Goal: Task Accomplishment & Management: Complete application form

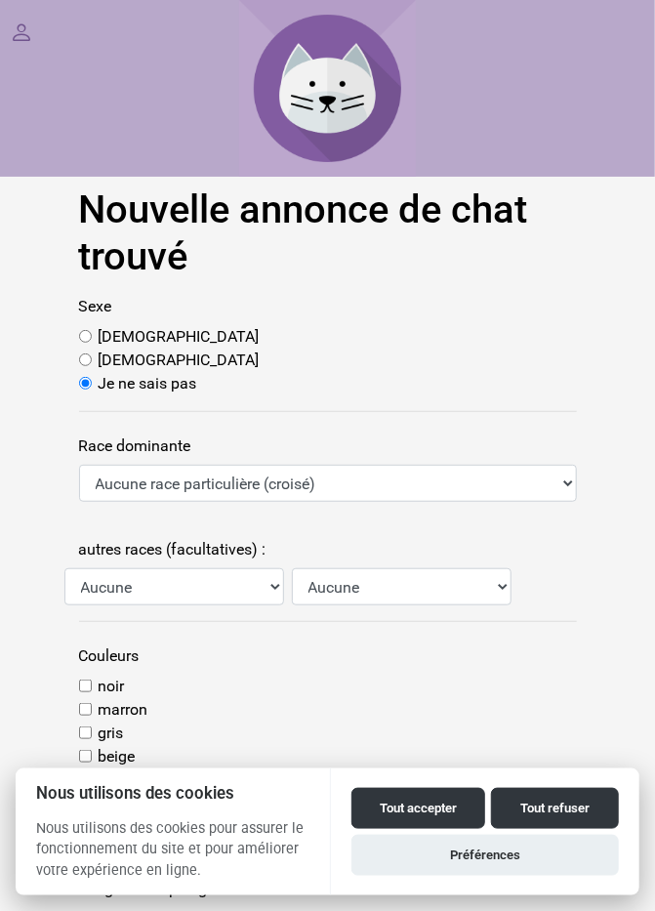
click at [86, 366] on input "[DEMOGRAPHIC_DATA]" at bounding box center [85, 359] width 13 height 13
radio input "true"
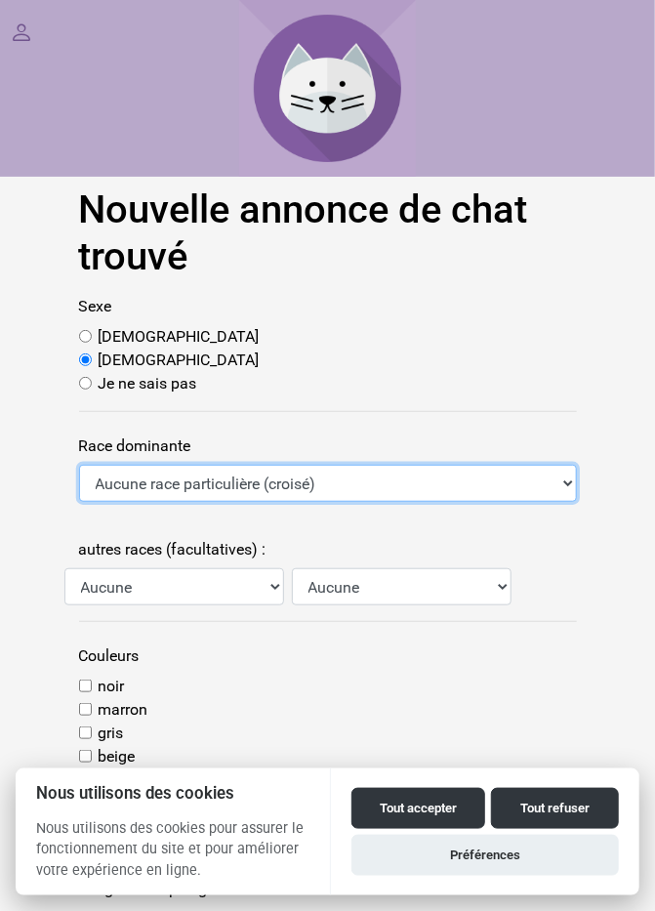
click at [550, 496] on select "Aucune race particulière (croisé) Abyssin Américain à poil dur American Bobtail…" at bounding box center [328, 483] width 498 height 37
click at [79, 465] on select "Aucune race particulière (croisé) Abyssin Américain à poil dur American Bobtail…" at bounding box center [328, 483] width 498 height 37
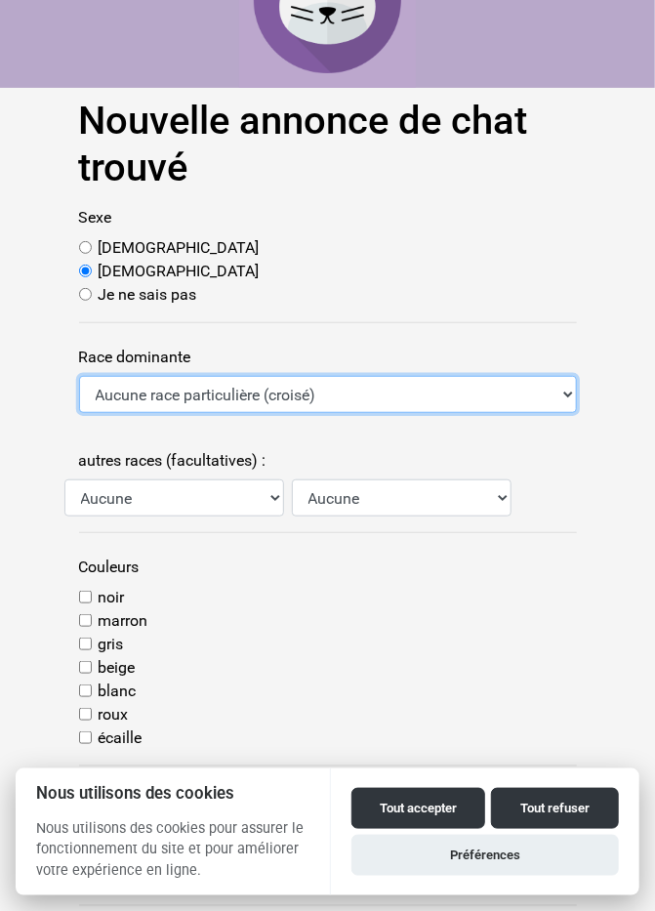
scroll to position [94, 0]
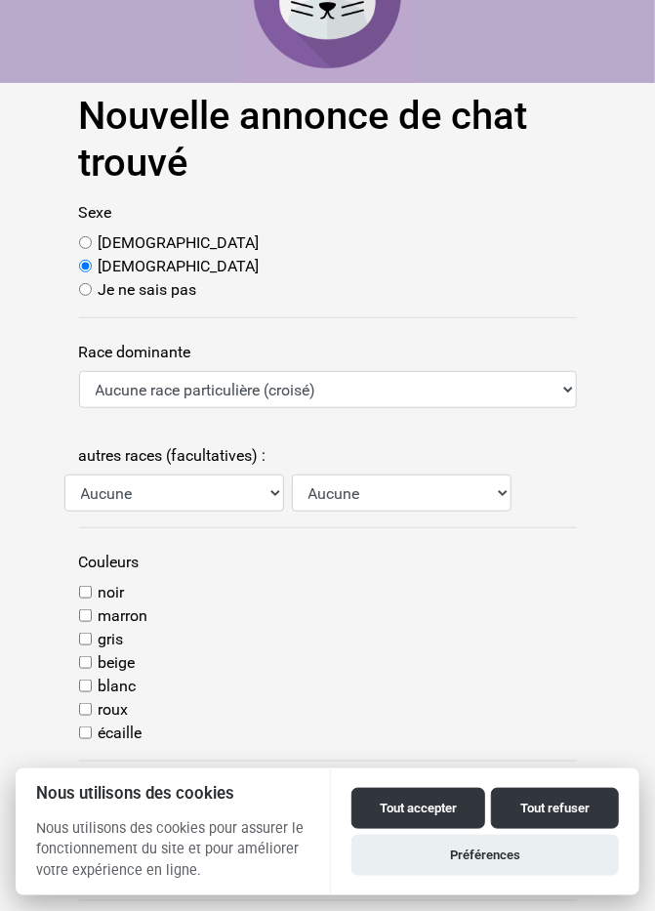
click at [88, 686] on input "blanc" at bounding box center [85, 686] width 13 height 13
checkbox input "true"
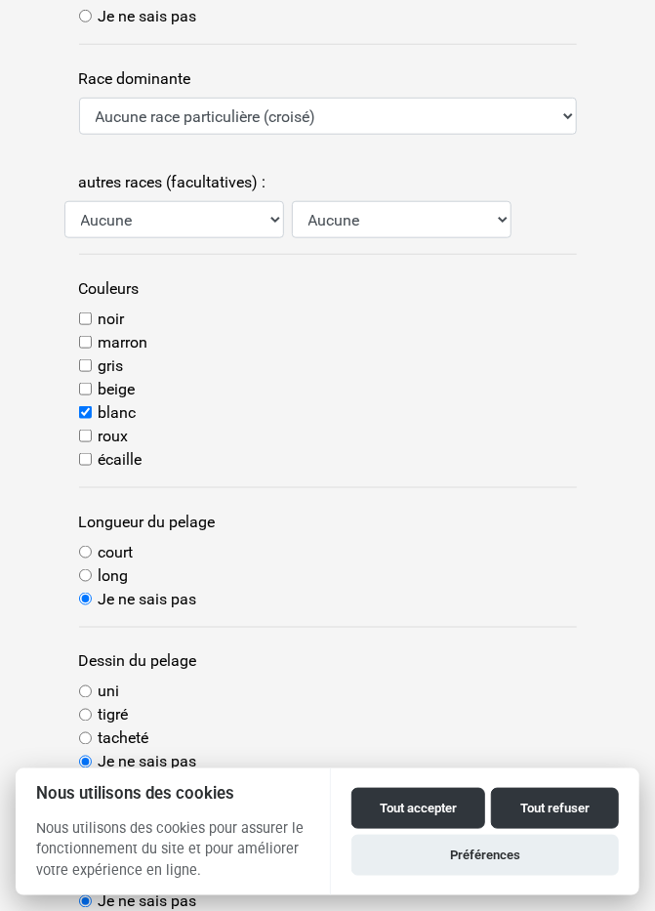
scroll to position [376, 0]
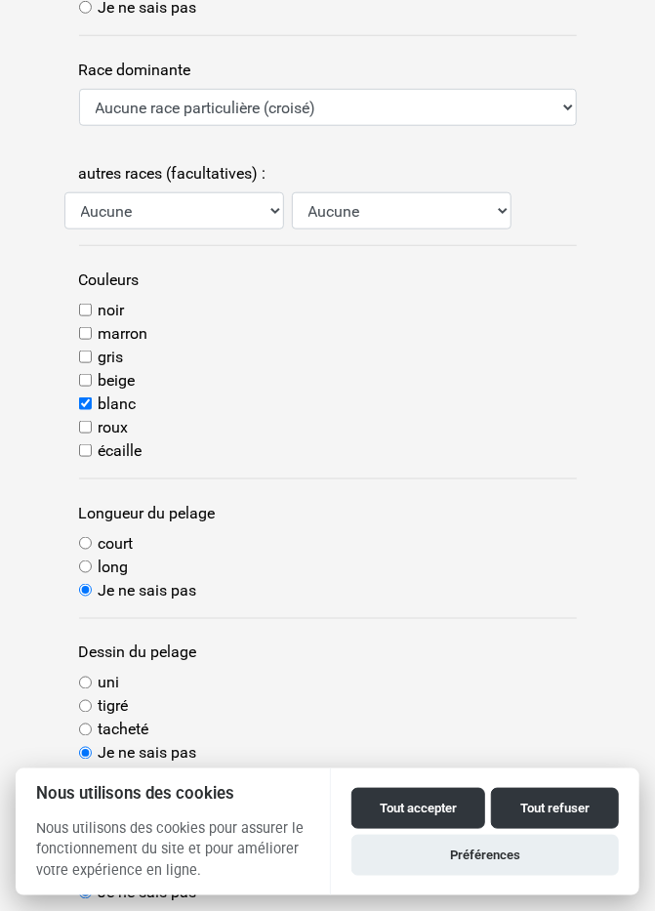
click at [87, 538] on input "court" at bounding box center [85, 543] width 13 height 13
radio input "true"
click at [88, 681] on input "uni" at bounding box center [85, 683] width 13 height 13
radio input "true"
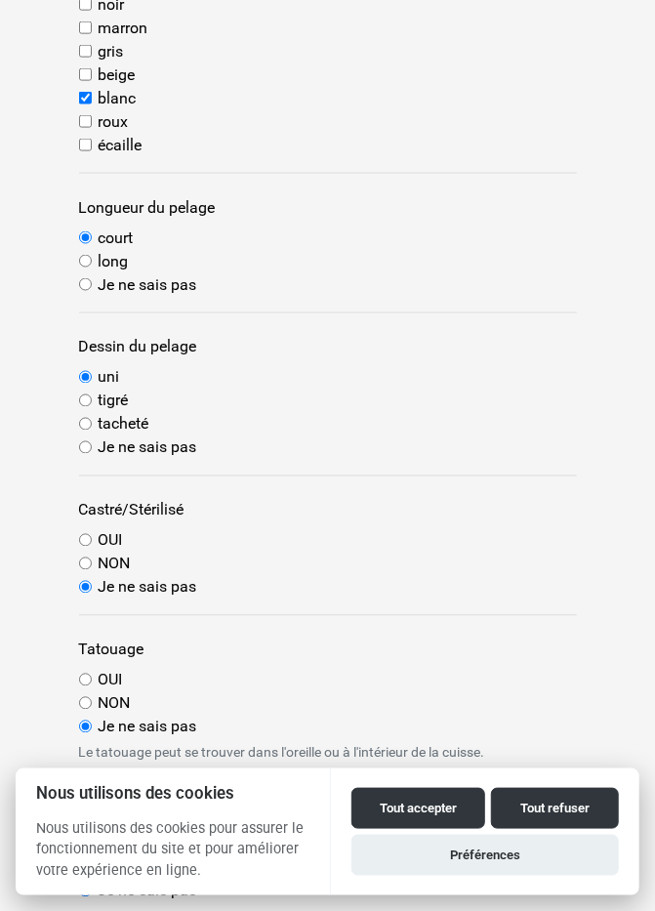
scroll to position [681, 0]
click at [88, 564] on input "NON" at bounding box center [85, 563] width 13 height 13
radio input "true"
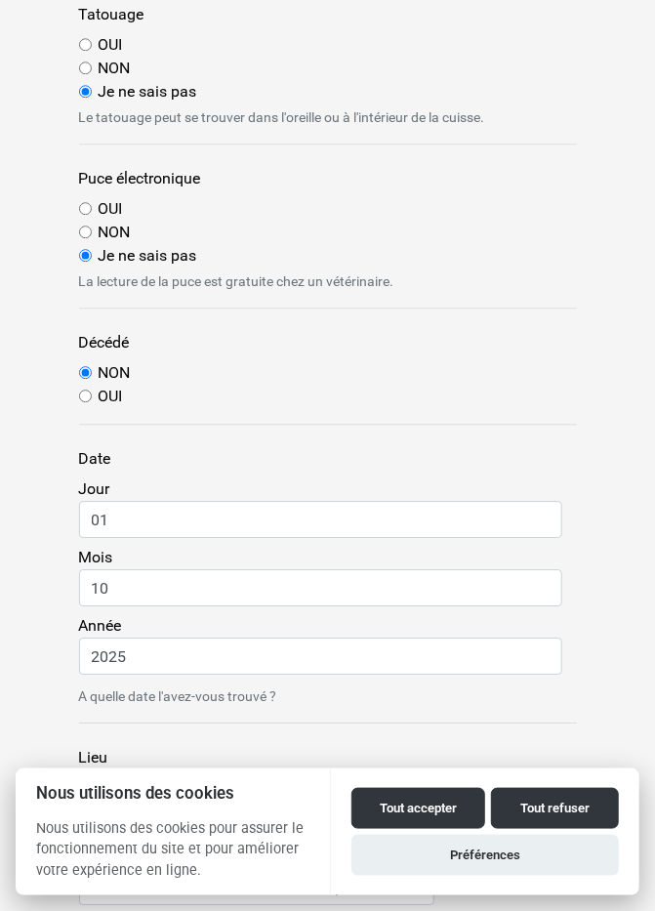
scroll to position [1325, 0]
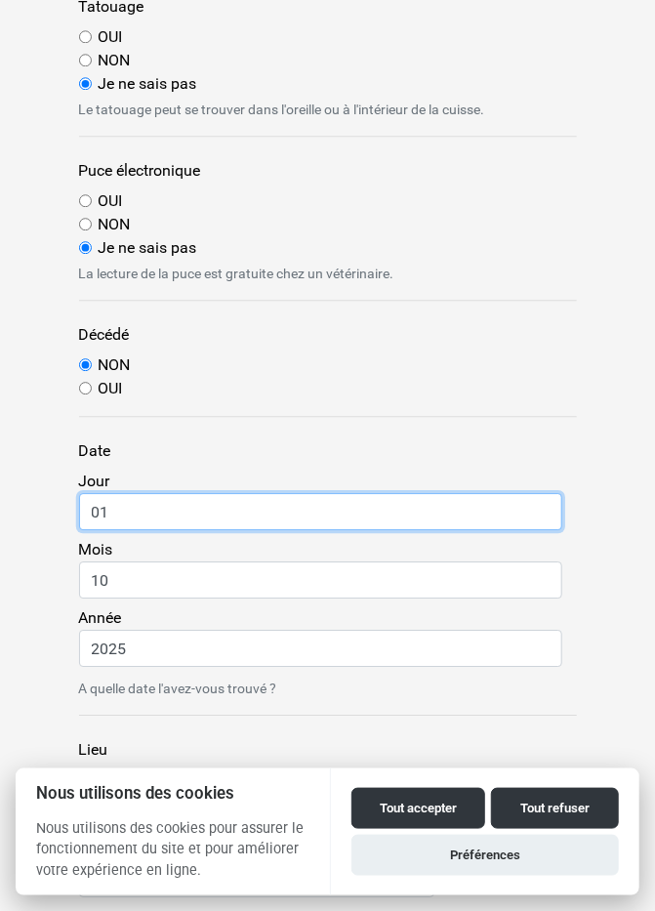
click at [144, 513] on input "01" at bounding box center [320, 511] width 483 height 37
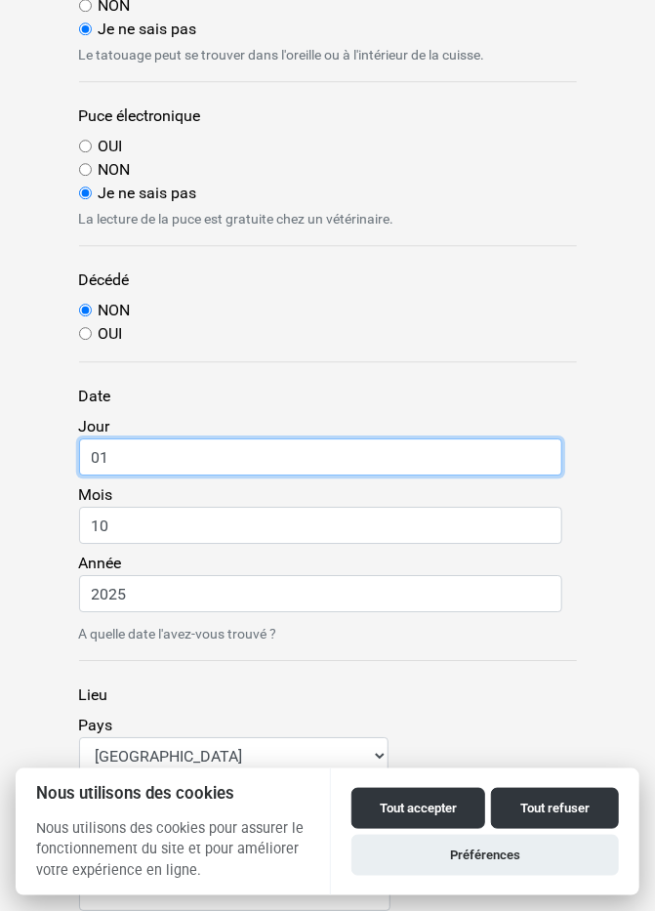
scroll to position [1419, 0]
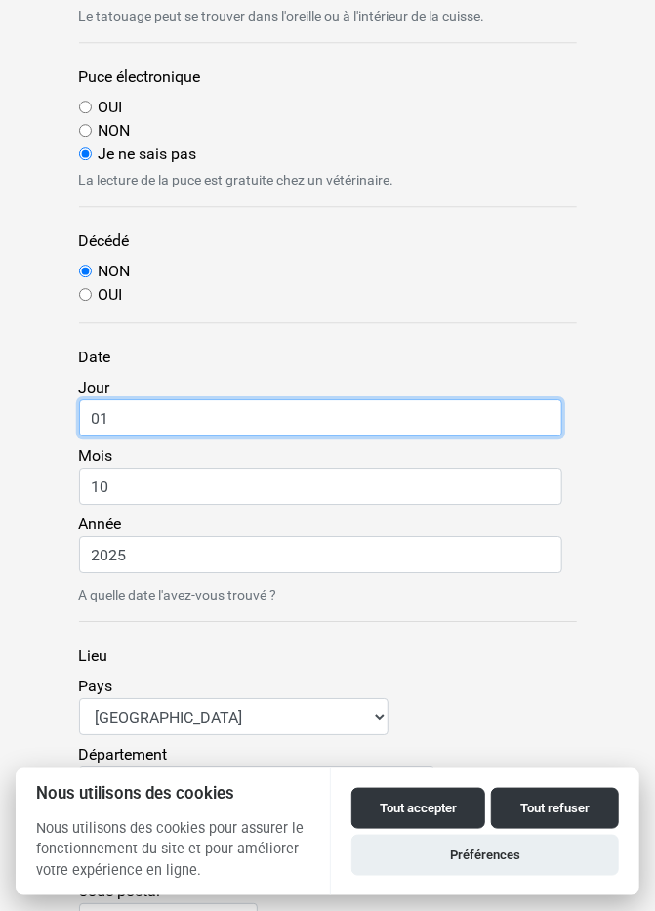
type input "0"
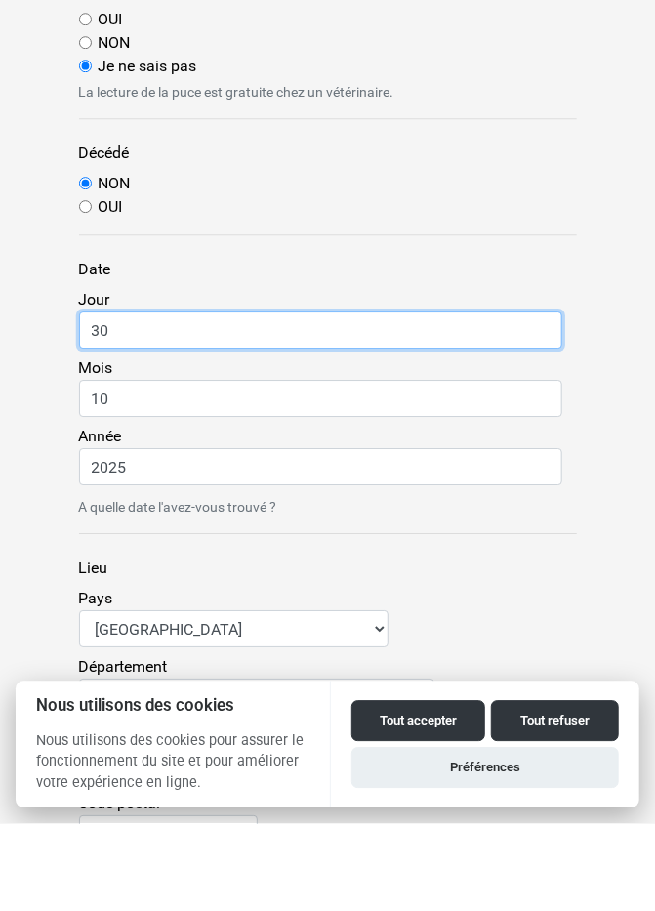
type input "30"
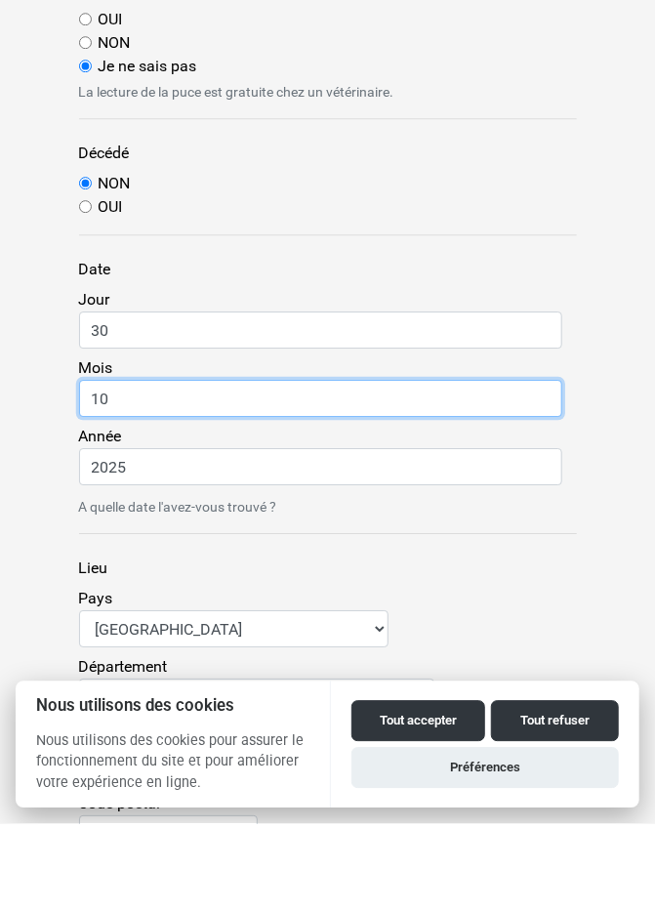
click at [128, 487] on input "10" at bounding box center [320, 486] width 483 height 37
type input "1"
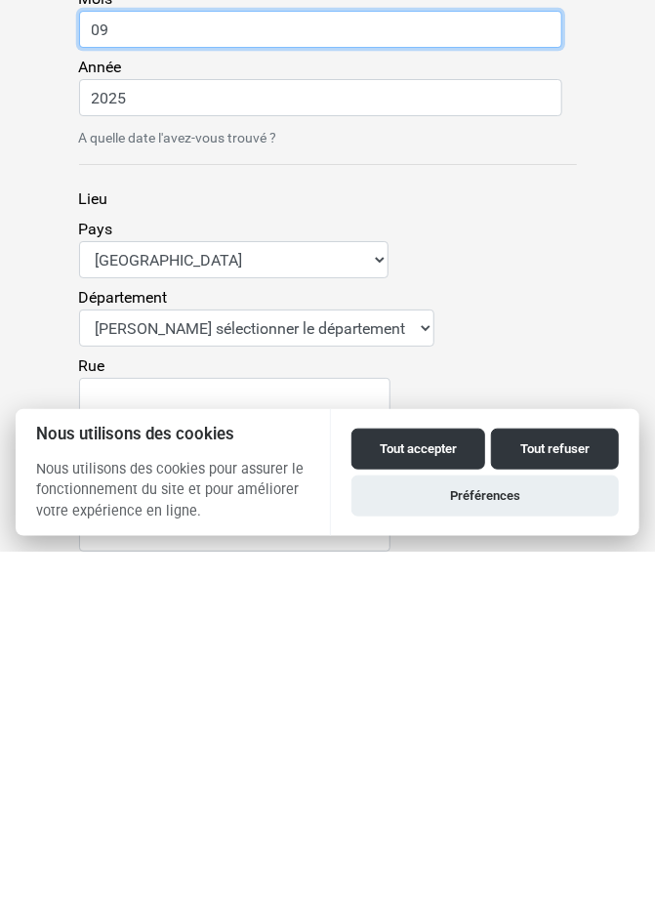
scroll to position [1556, 0]
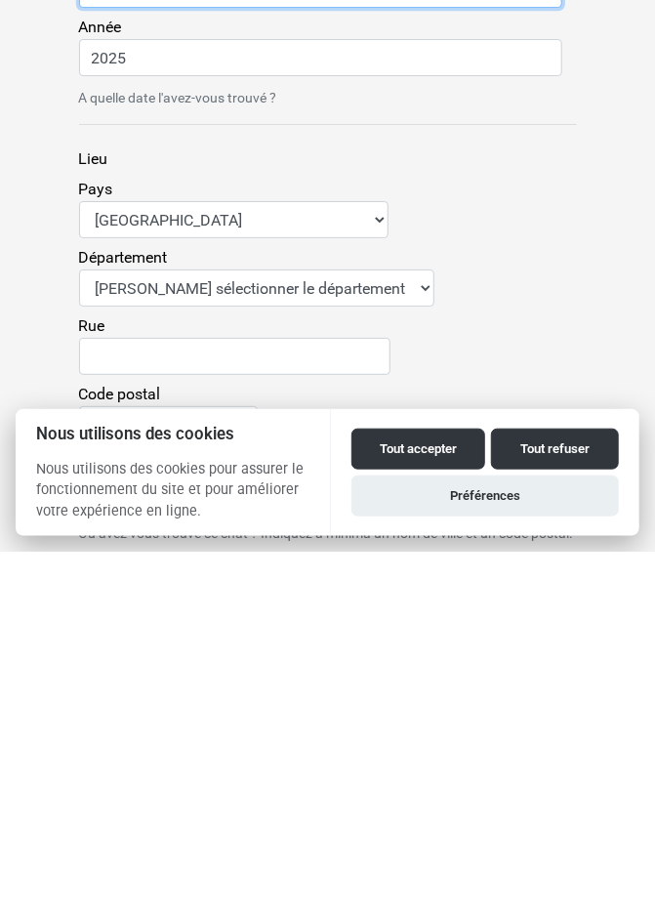
type input "09"
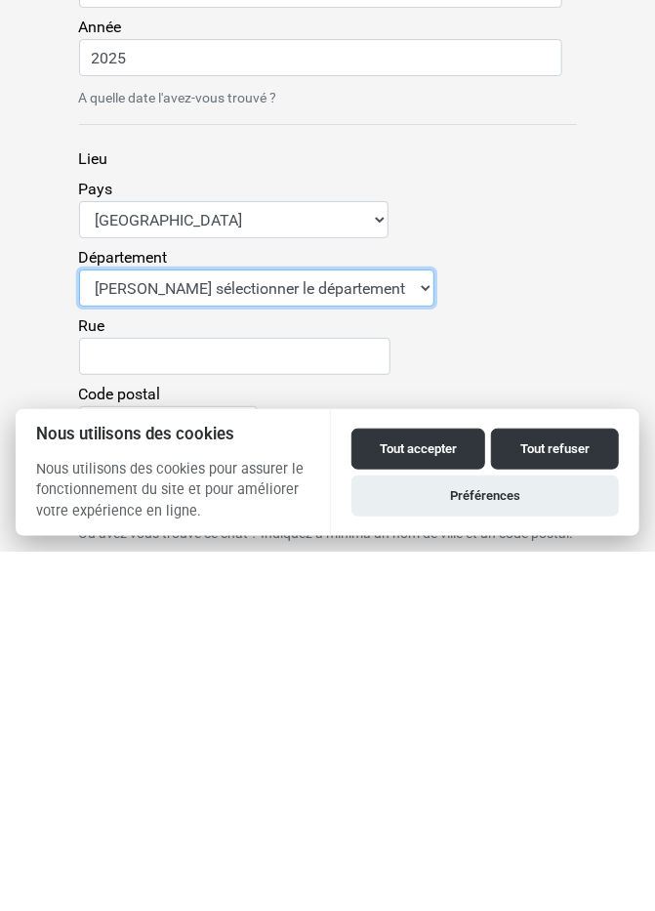
click at [366, 646] on select "Veuillez sélectionner le département 01 - Ain 02 - Aisne 03 - Allier 04 - Alpes…" at bounding box center [256, 647] width 355 height 37
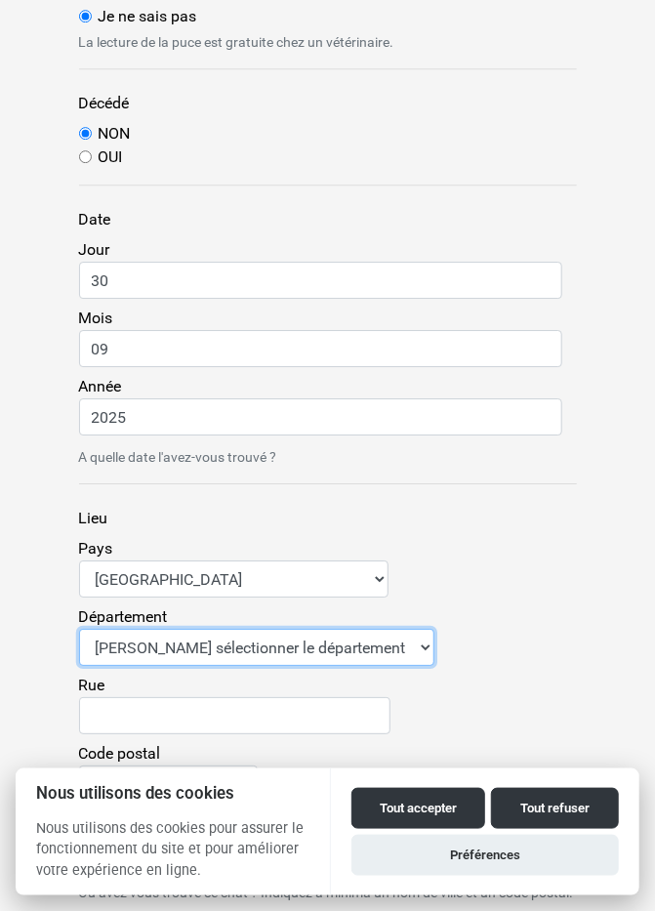
select select "47"
click at [79, 629] on select "Veuillez sélectionner le département 01 - Ain 02 - Aisne 03 - Allier 04 - Alpes…" at bounding box center [256, 647] width 355 height 37
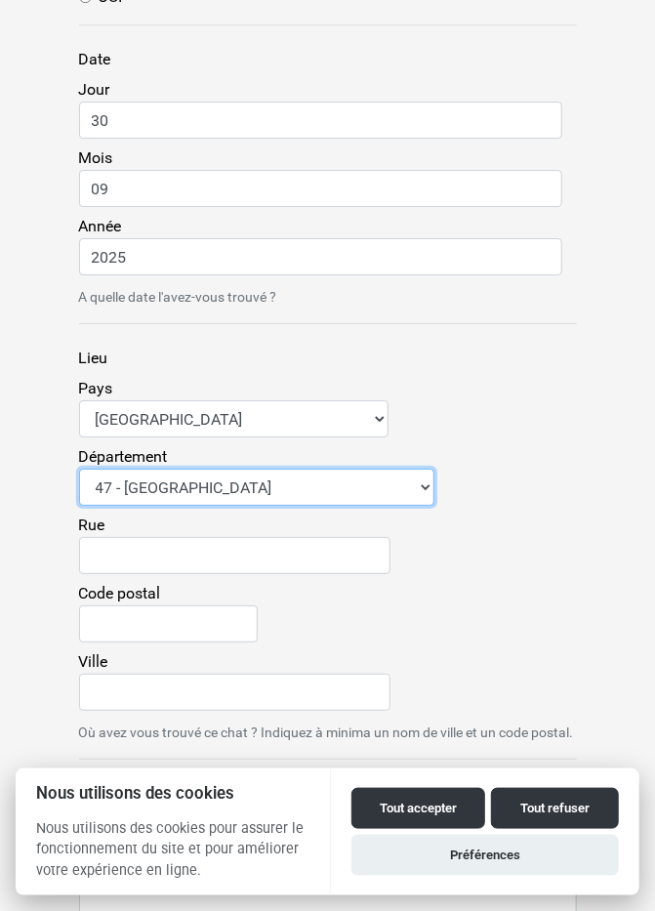
scroll to position [1720, 0]
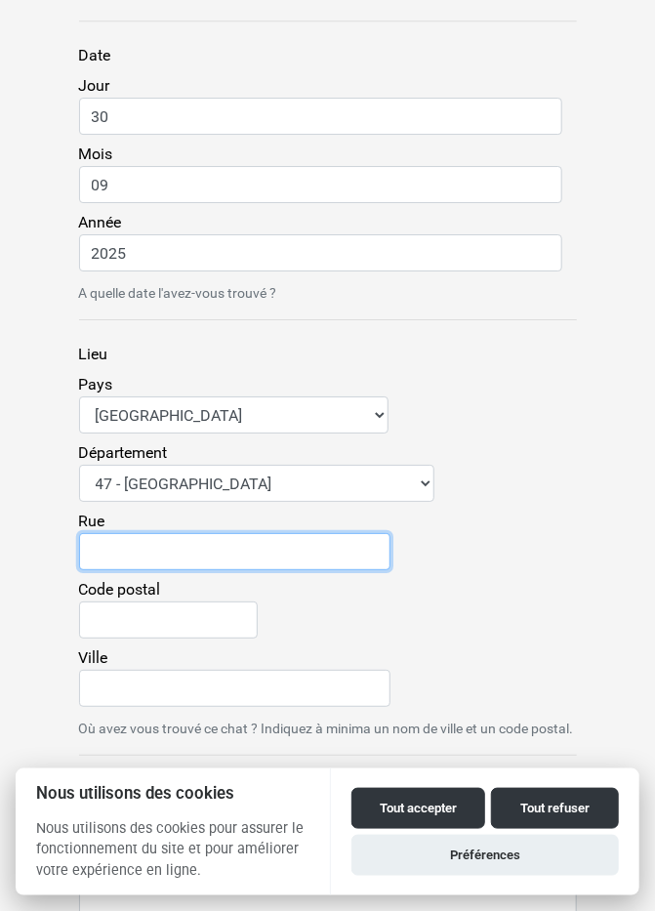
click at [121, 541] on input "Rue" at bounding box center [234, 551] width 311 height 37
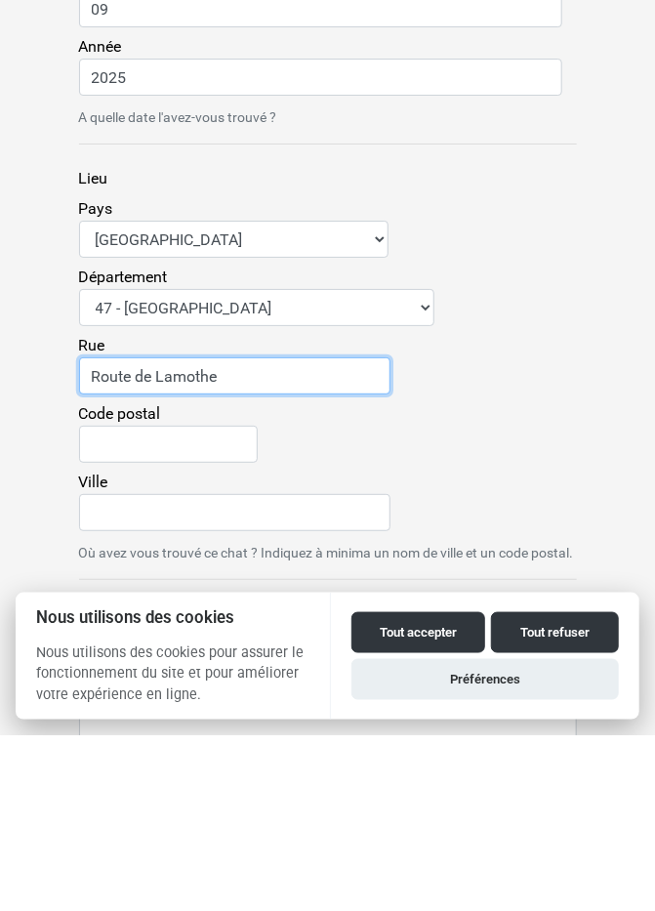
type input "Route de Lamothe"
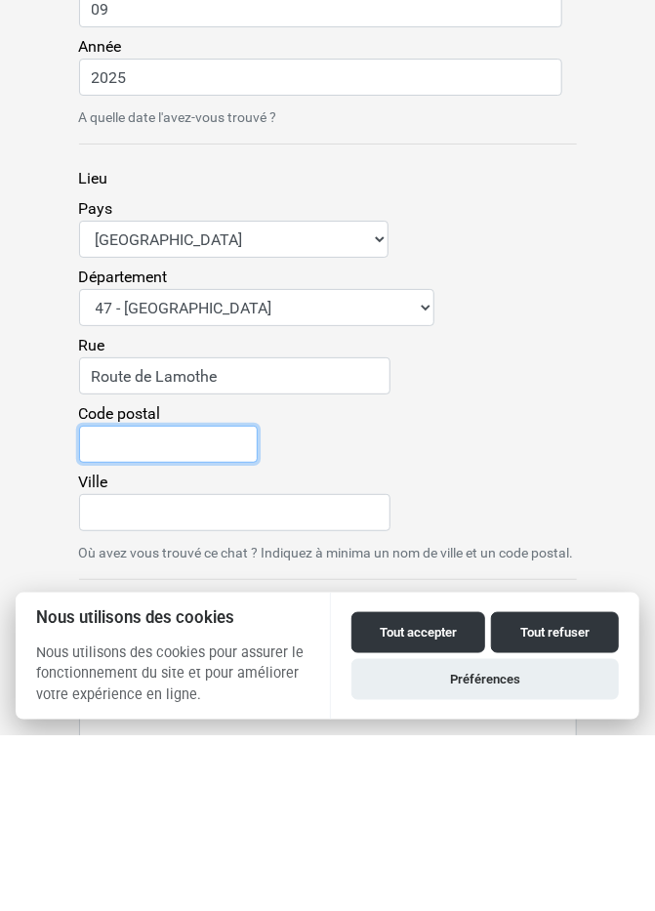
click at [125, 618] on input "Code postal" at bounding box center [168, 619] width 179 height 37
type input "47380"
type input "Saint-Étienne-de-Fougères"
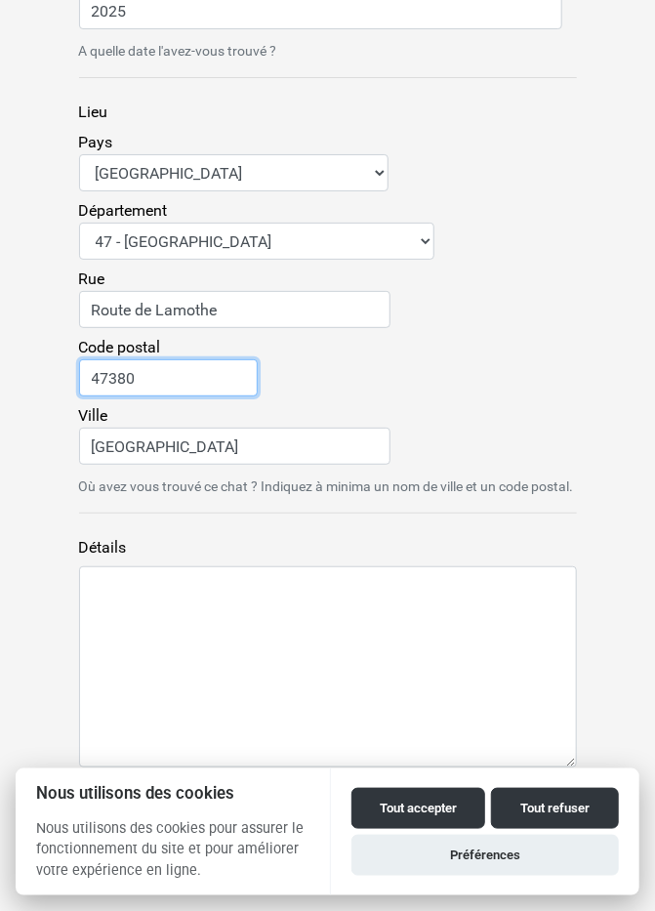
scroll to position [1978, 0]
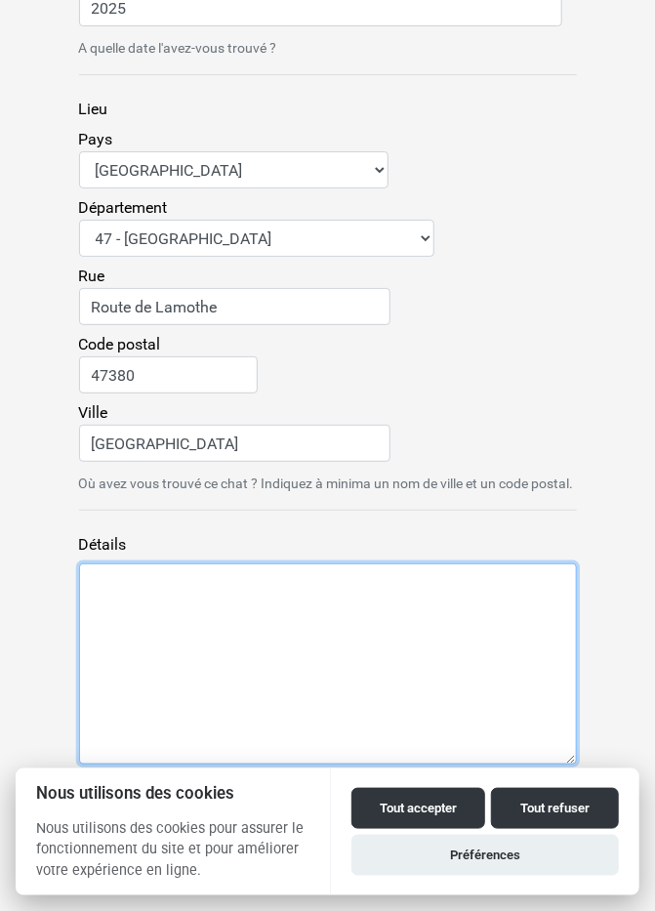
click at [144, 613] on textarea "Détails" at bounding box center [328, 663] width 498 height 201
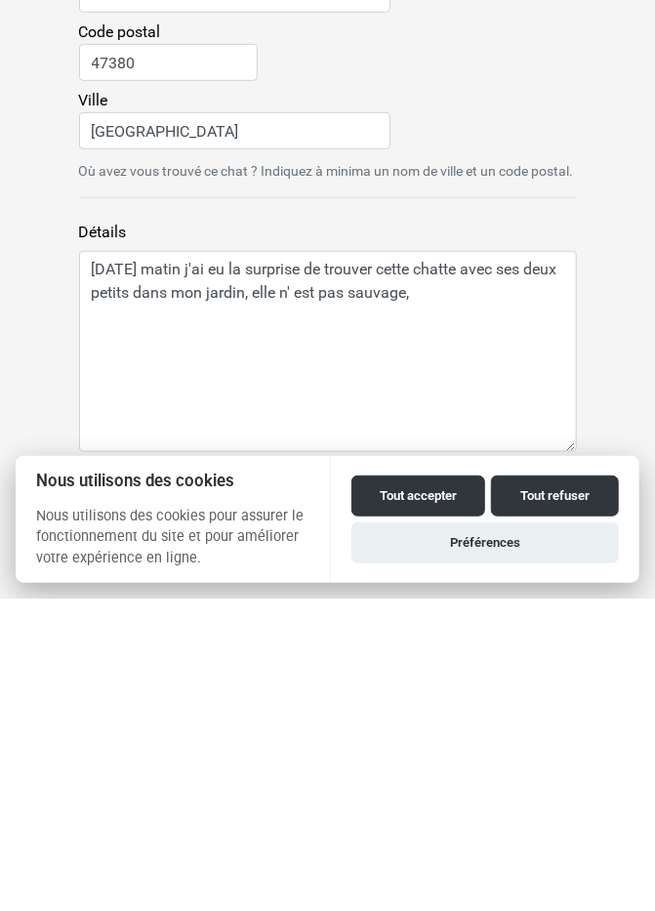
click at [433, 804] on button "Tout accepter" at bounding box center [418, 808] width 134 height 41
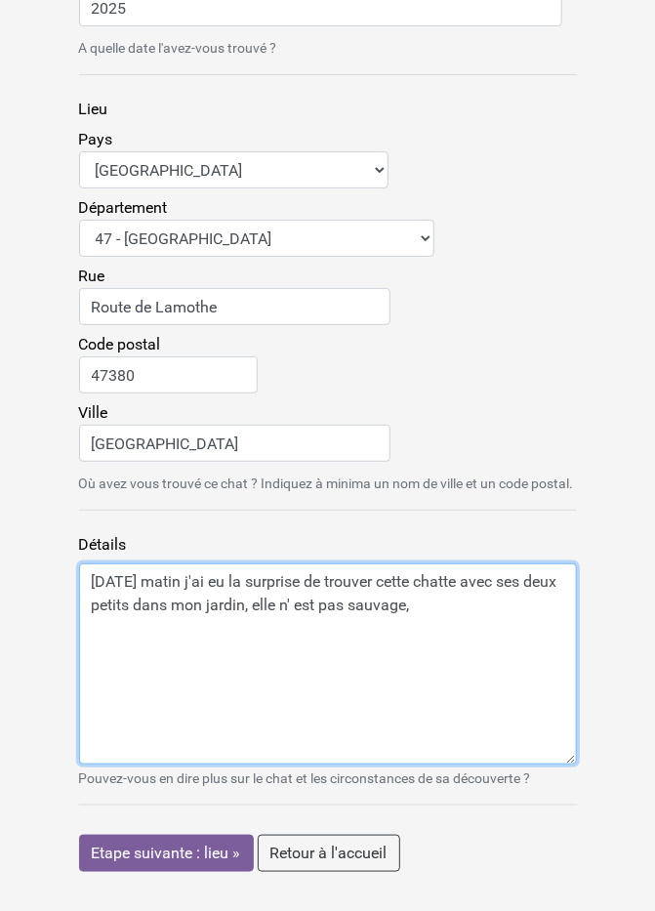
click at [458, 637] on textarea "Hier matin j'ai eu la surprise de trouver cette chatte avec ses deux petits dan…" at bounding box center [328, 663] width 498 height 201
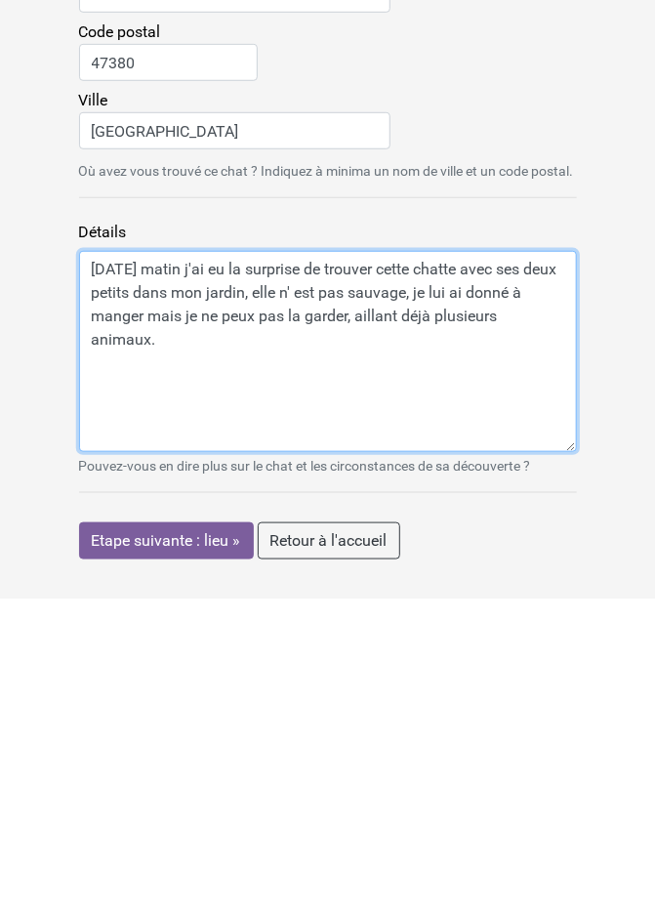
type textarea "Hier matin j'ai eu la surprise de trouver cette chatte avec ses deux petits dan…"
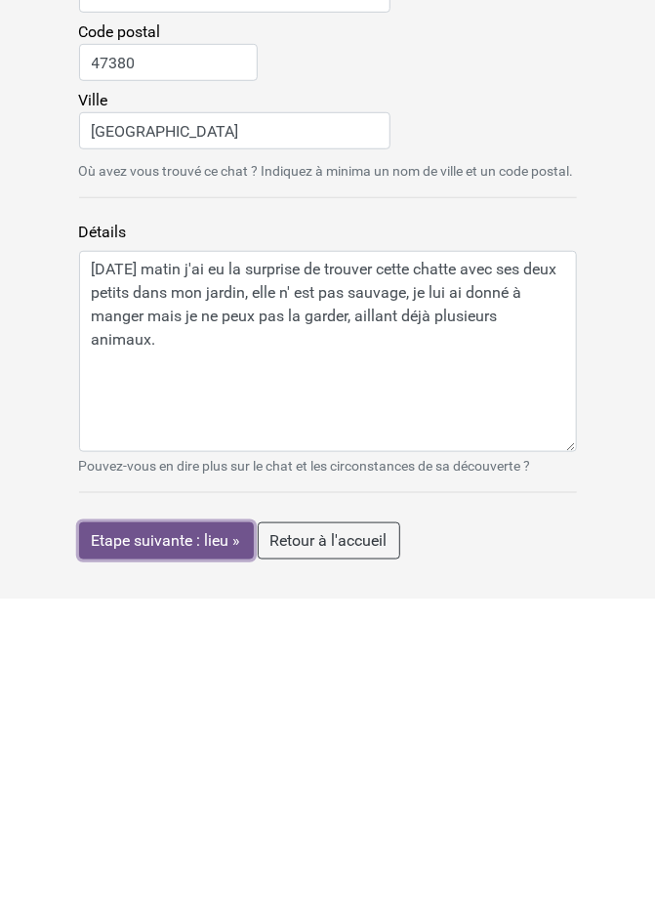
click at [177, 857] on input "Etape suivante : lieu »" at bounding box center [166, 853] width 175 height 37
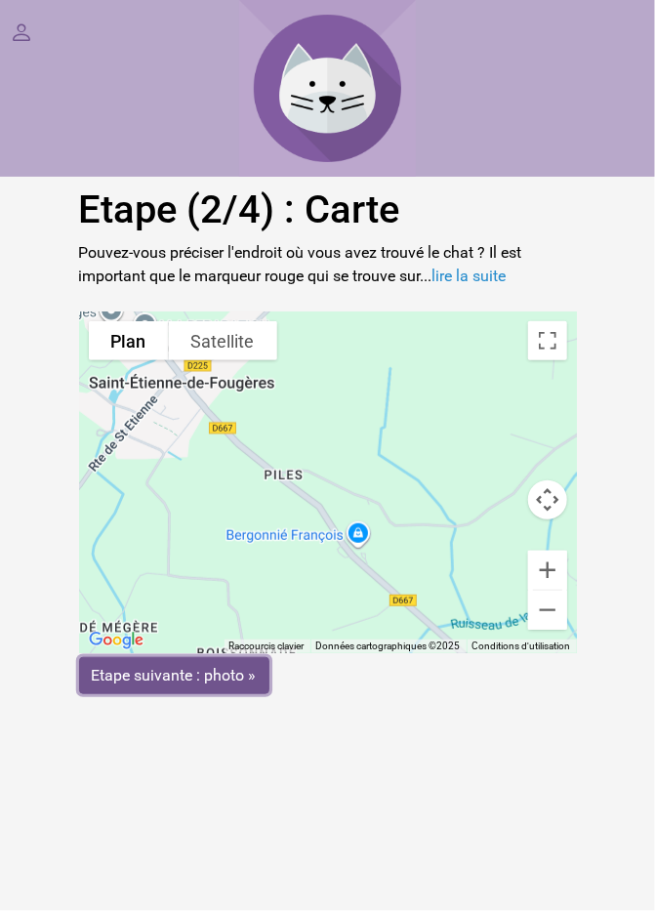
click at [189, 679] on input "Etape suivante : photo »" at bounding box center [174, 675] width 190 height 37
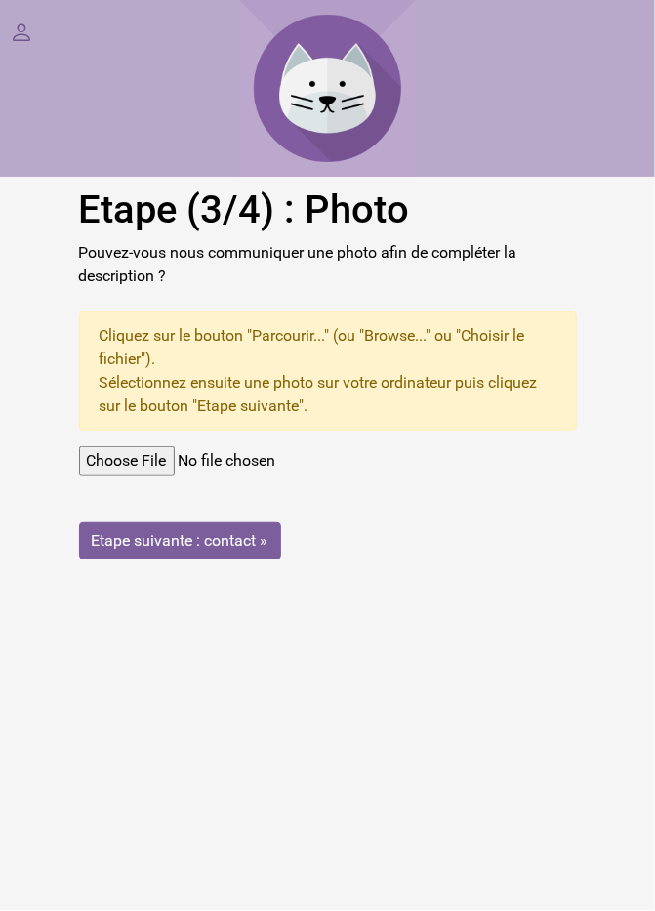
click at [165, 462] on input "file" at bounding box center [328, 460] width 498 height 29
click at [165, 454] on input "file" at bounding box center [328, 460] width 498 height 29
click at [161, 461] on input "file" at bounding box center [328, 460] width 498 height 29
type input "C:\fakepath\setup_Logiciel_de_creation_CEWE (1).tgz"
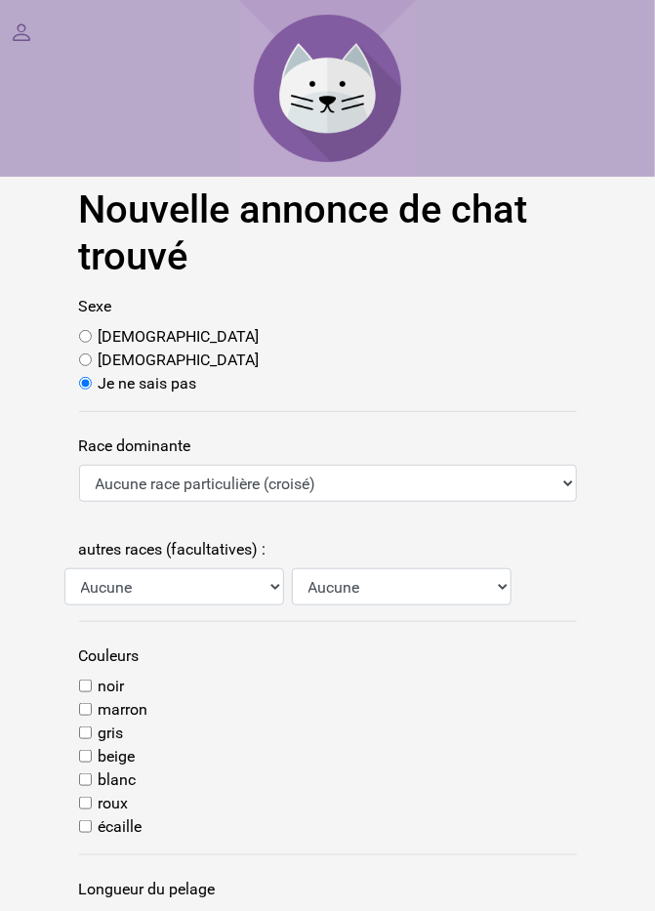
click at [86, 364] on input "[DEMOGRAPHIC_DATA]" at bounding box center [85, 359] width 13 height 13
radio input "true"
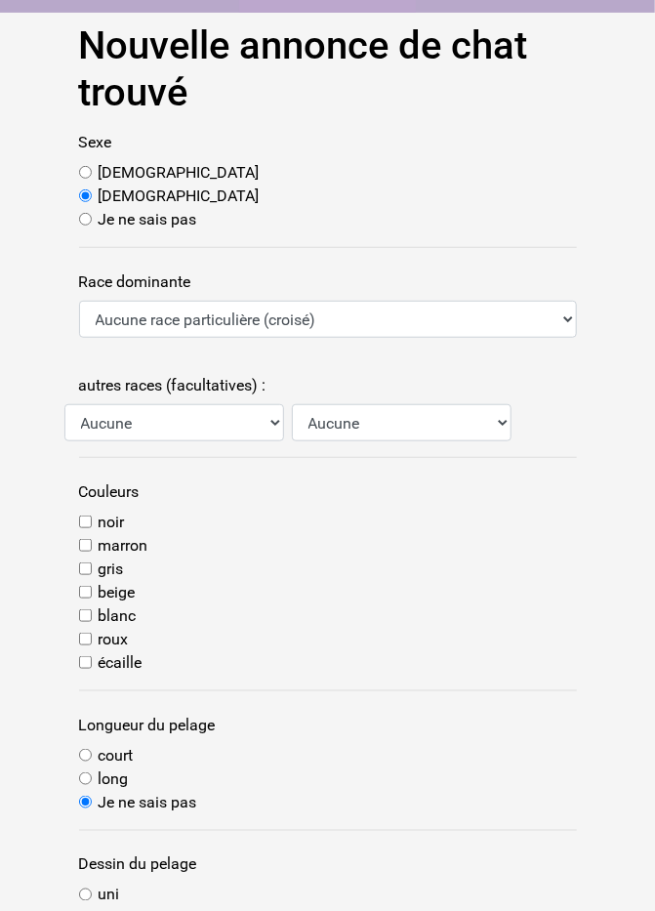
scroll to position [166, 0]
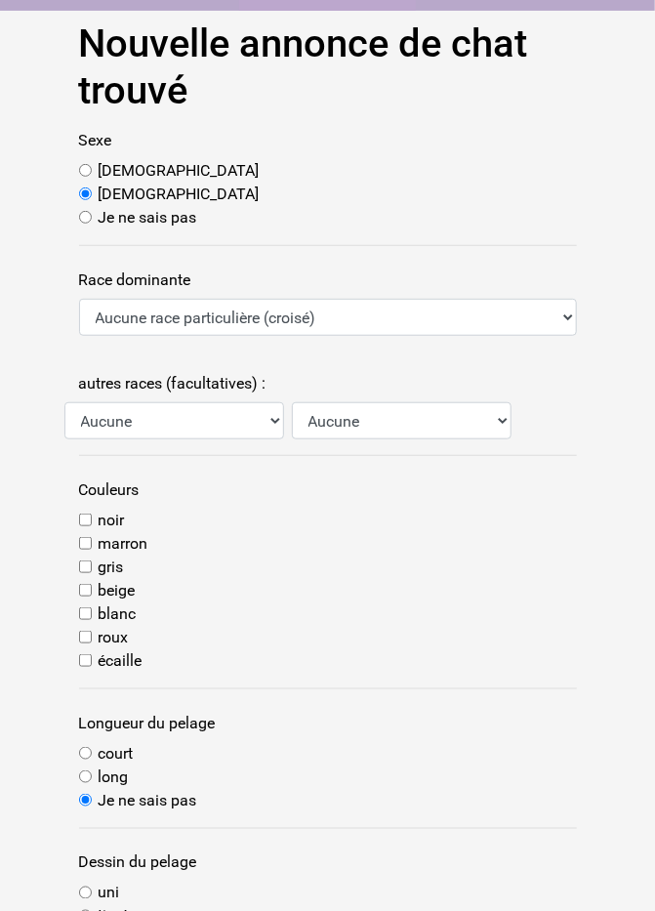
click at [92, 618] on input "blanc" at bounding box center [85, 613] width 13 height 13
checkbox input "true"
click at [90, 751] on input "court" at bounding box center [85, 753] width 13 height 13
radio input "true"
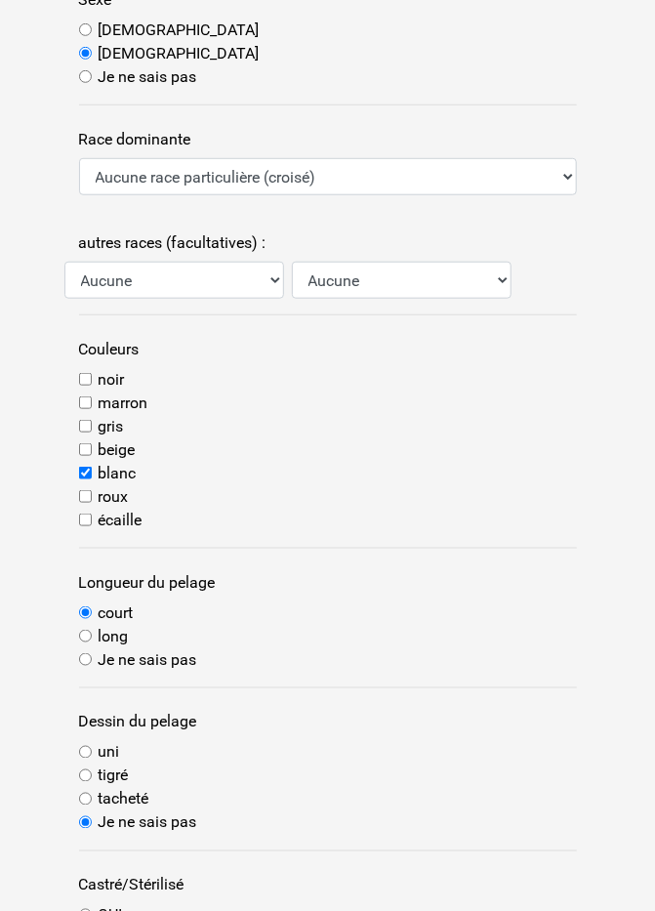
scroll to position [309, 0]
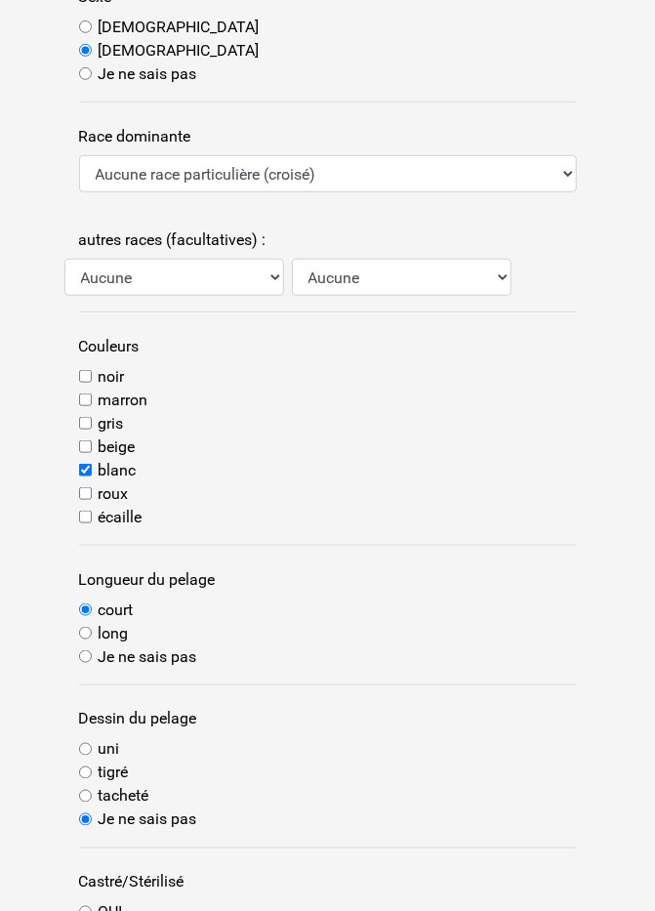
click at [81, 752] on input "uni" at bounding box center [85, 749] width 13 height 13
radio input "true"
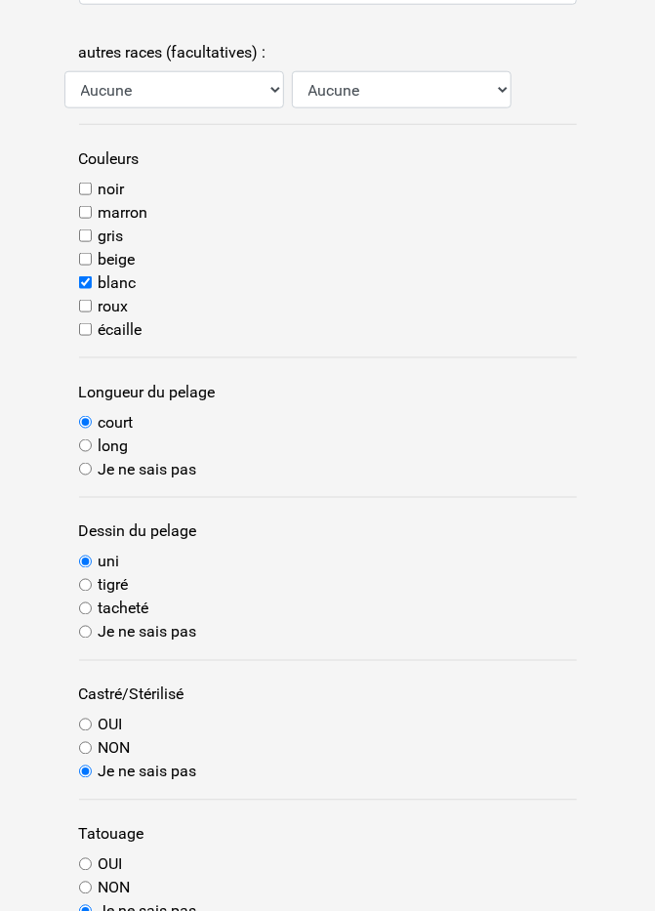
scroll to position [498, 0]
click at [86, 749] on input "NON" at bounding box center [85, 747] width 13 height 13
radio input "true"
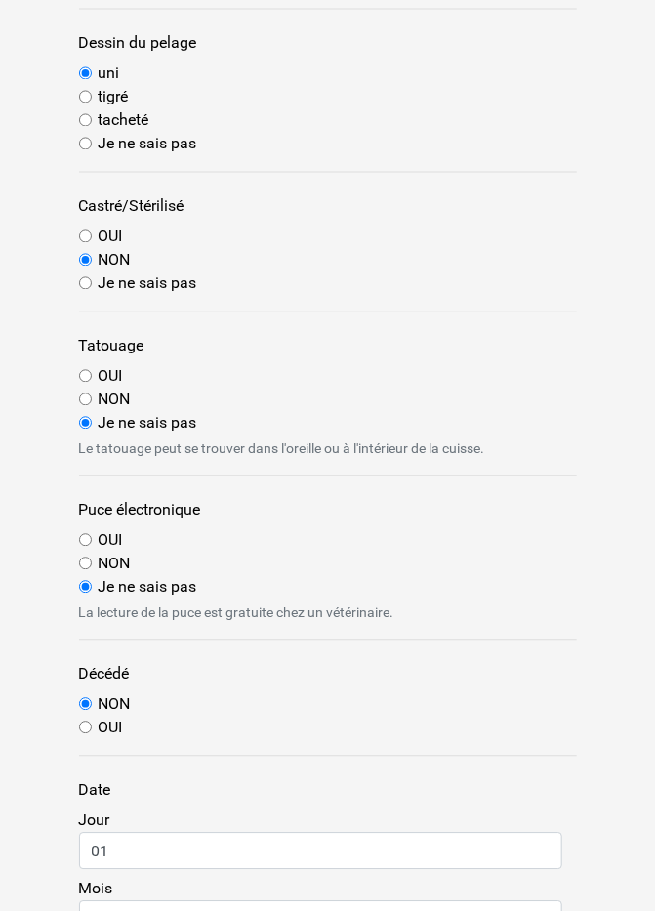
scroll to position [996, 0]
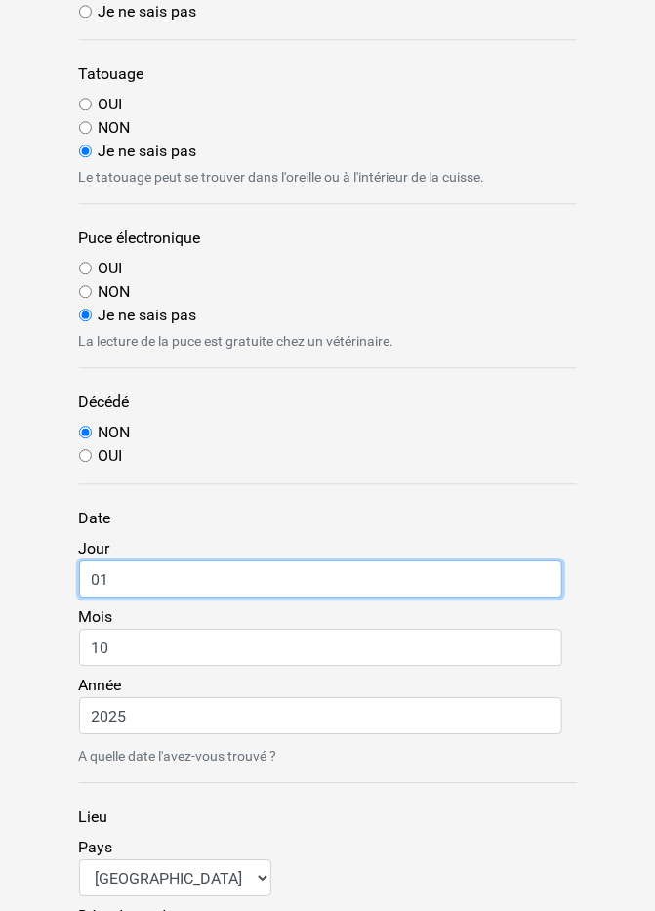
click at [147, 575] on input "01" at bounding box center [320, 578] width 483 height 37
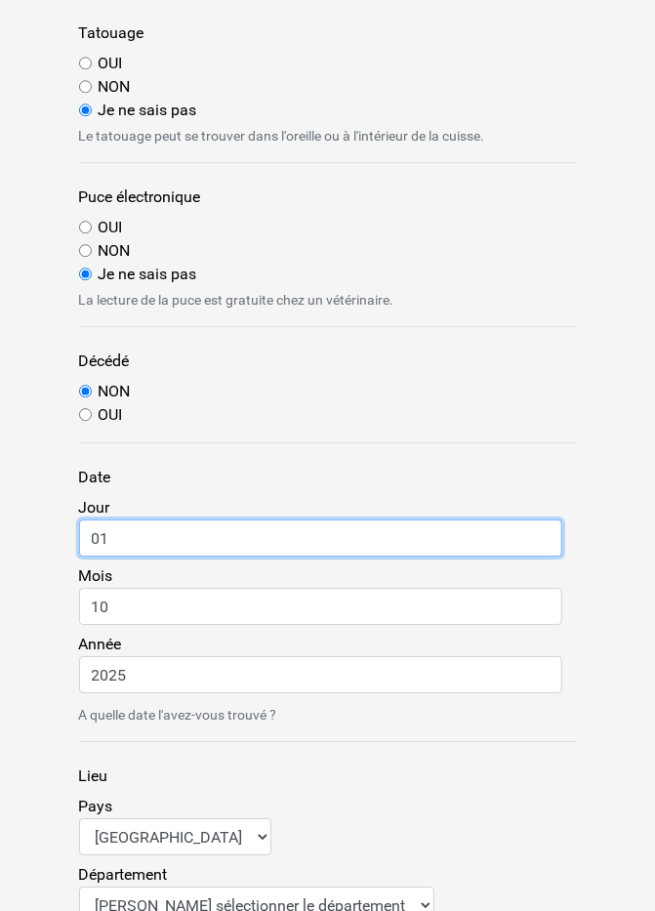
scroll to position [1304, 0]
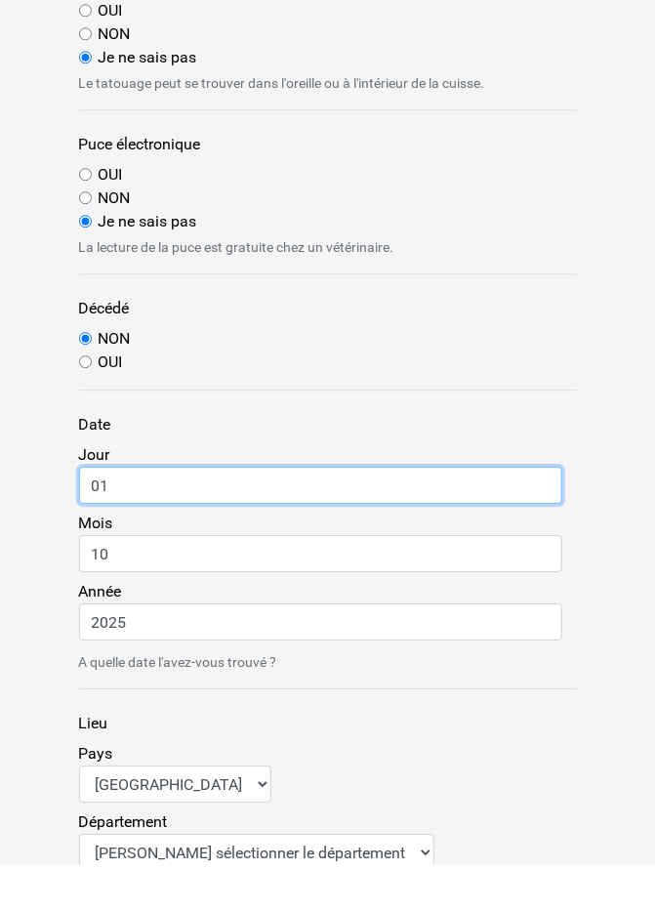
type input "0"
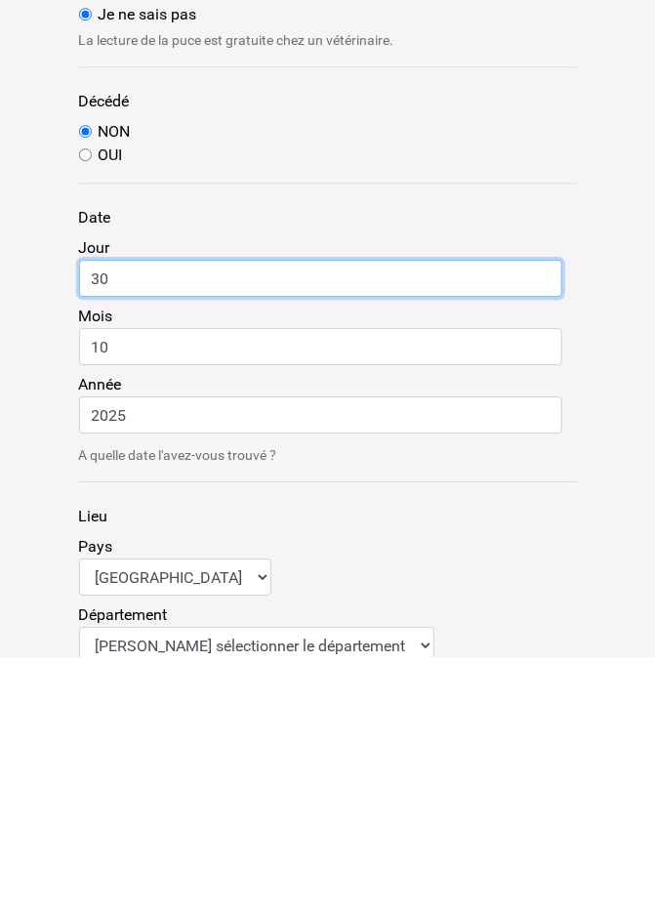
type input "30"
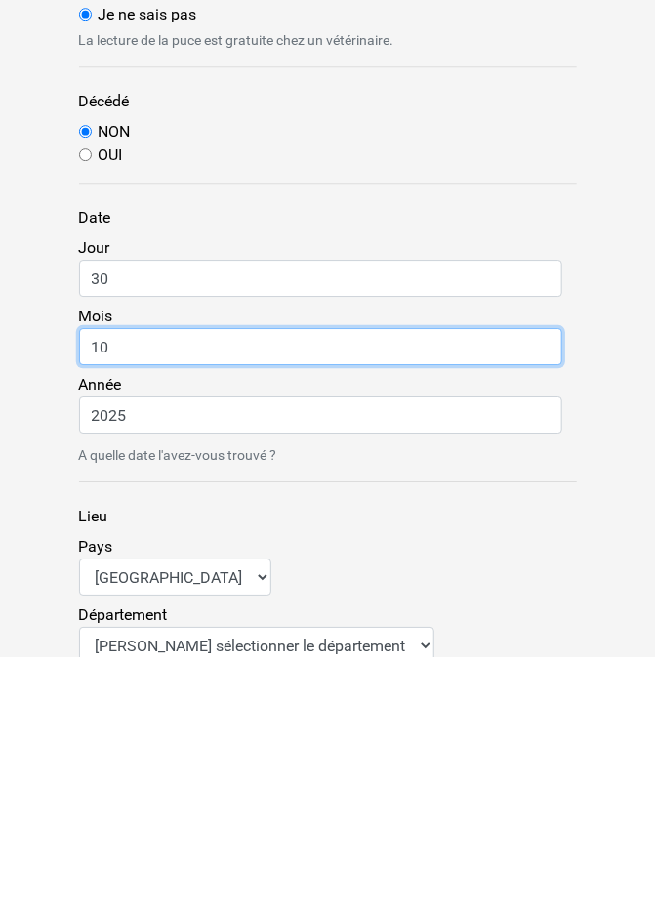
click at [149, 589] on input "10" at bounding box center [320, 600] width 483 height 37
type input "1"
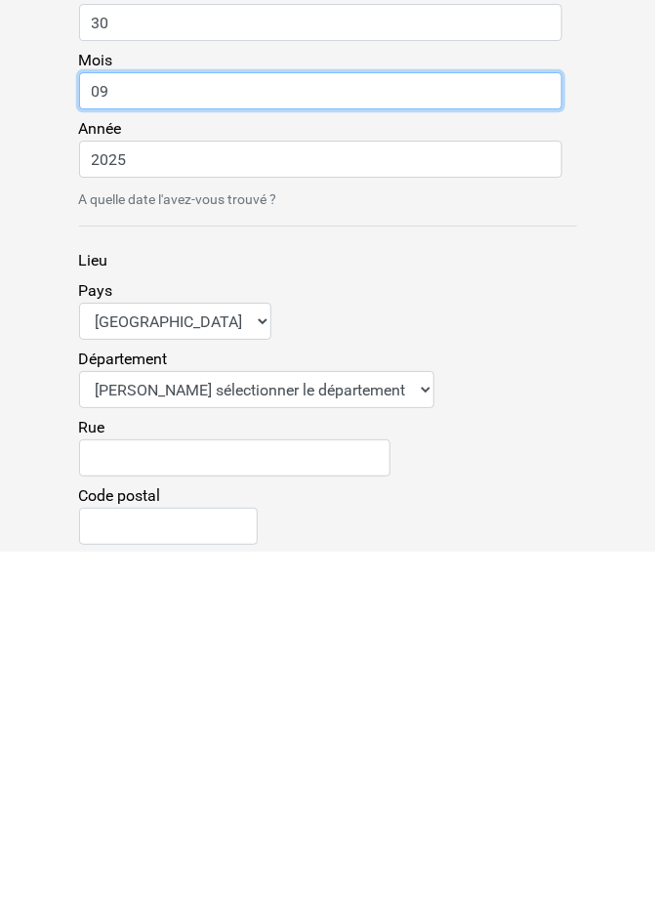
scroll to position [1456, 0]
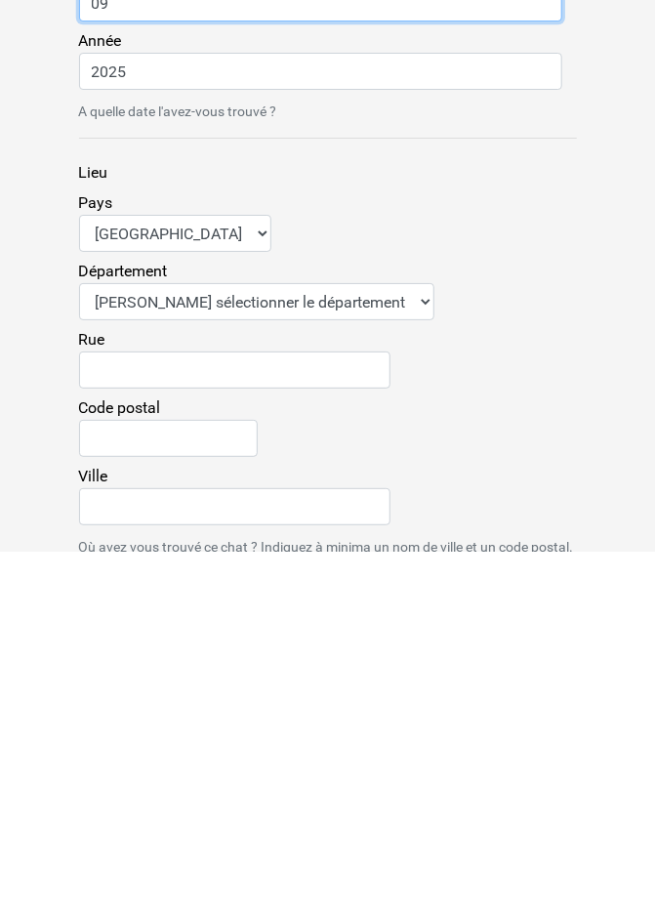
type input "09"
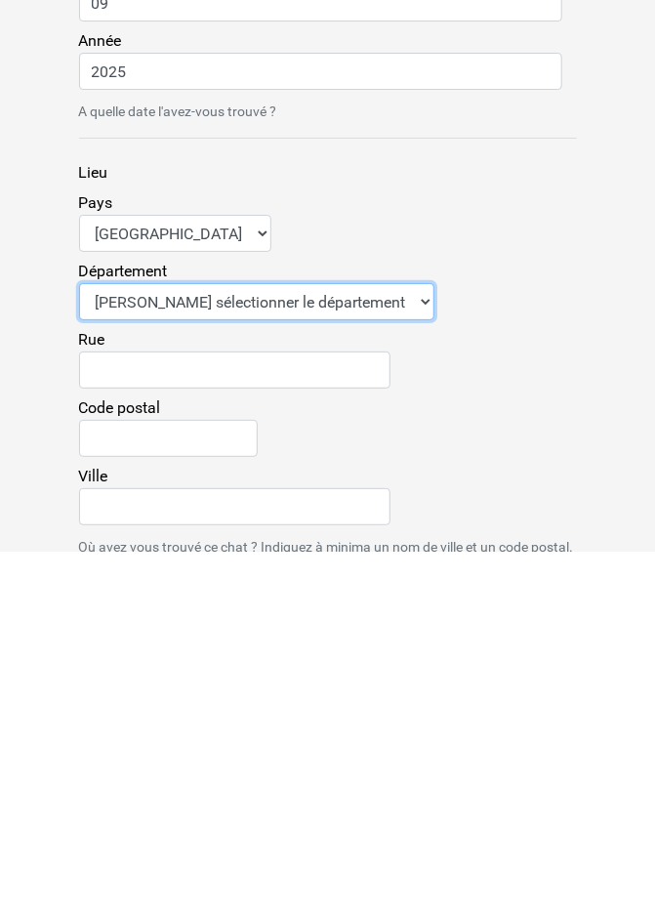
click at [364, 652] on select "Veuillez sélectionner le département 01 - Ain 02 - Aisne 03 - Allier 04 - Alpes…" at bounding box center [256, 660] width 355 height 37
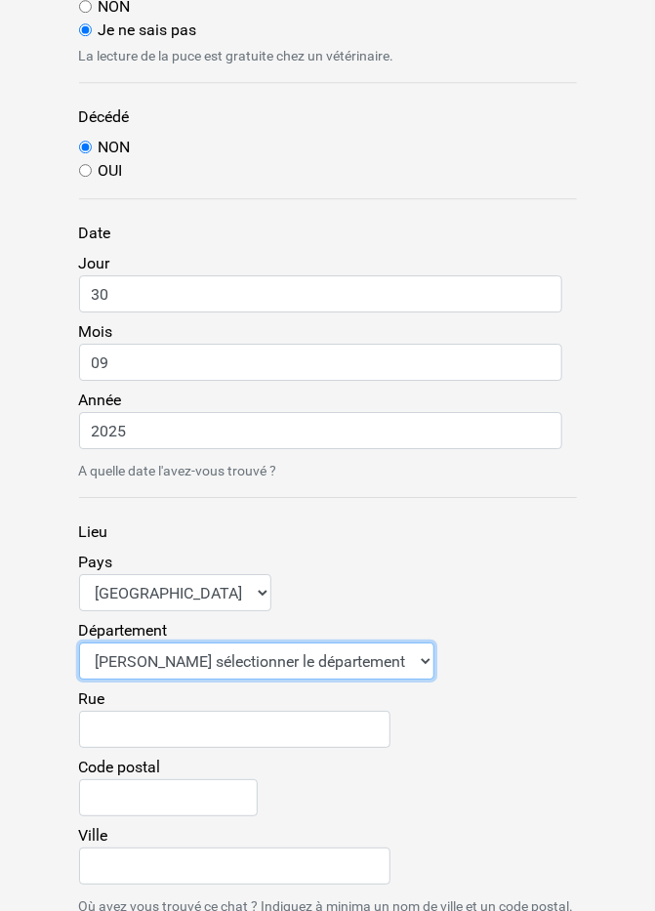
select select "47"
click at [79, 642] on select "Veuillez sélectionner le département 01 - Ain 02 - Aisne 03 - Allier 04 - Alpes…" at bounding box center [256, 660] width 355 height 37
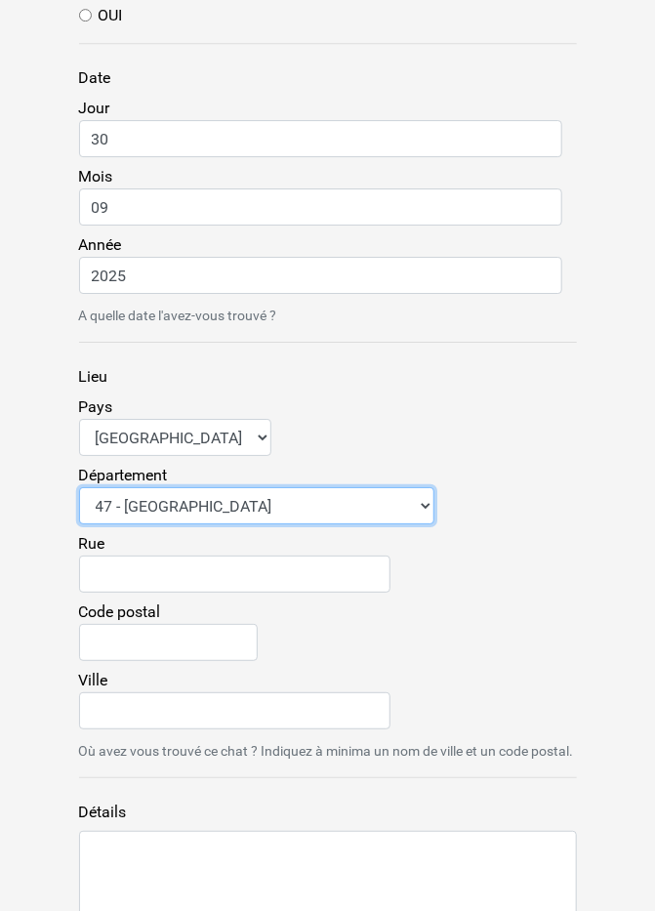
scroll to position [1706, 0]
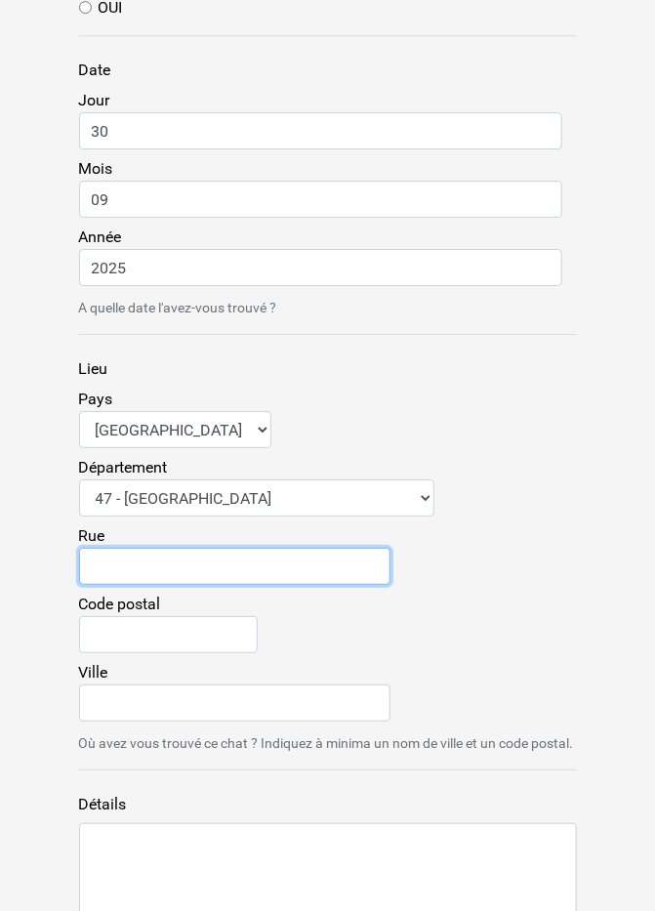
click at [146, 562] on input "Rue" at bounding box center [234, 566] width 311 height 37
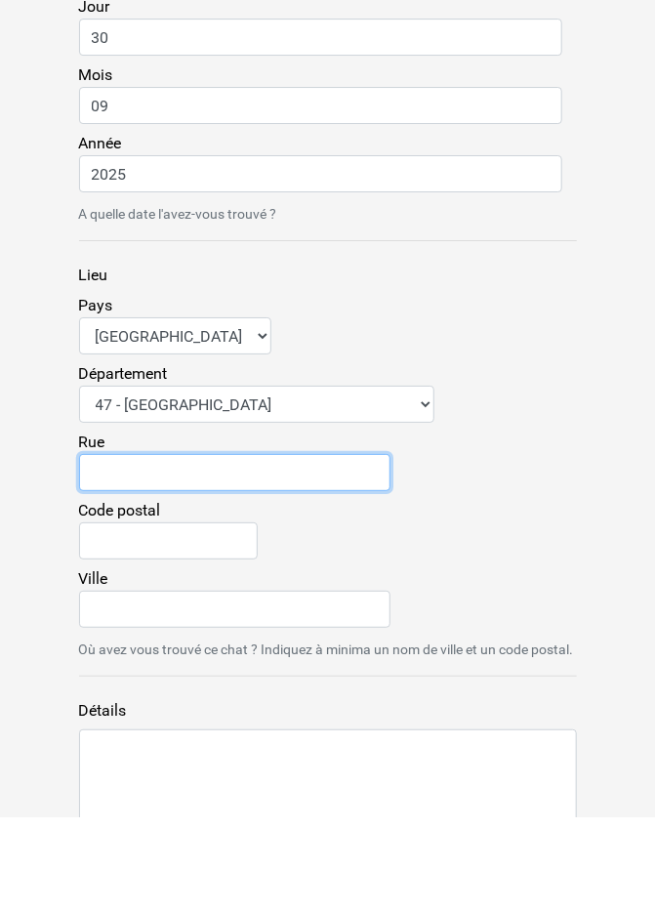
type input "342 Route de Lamothe"
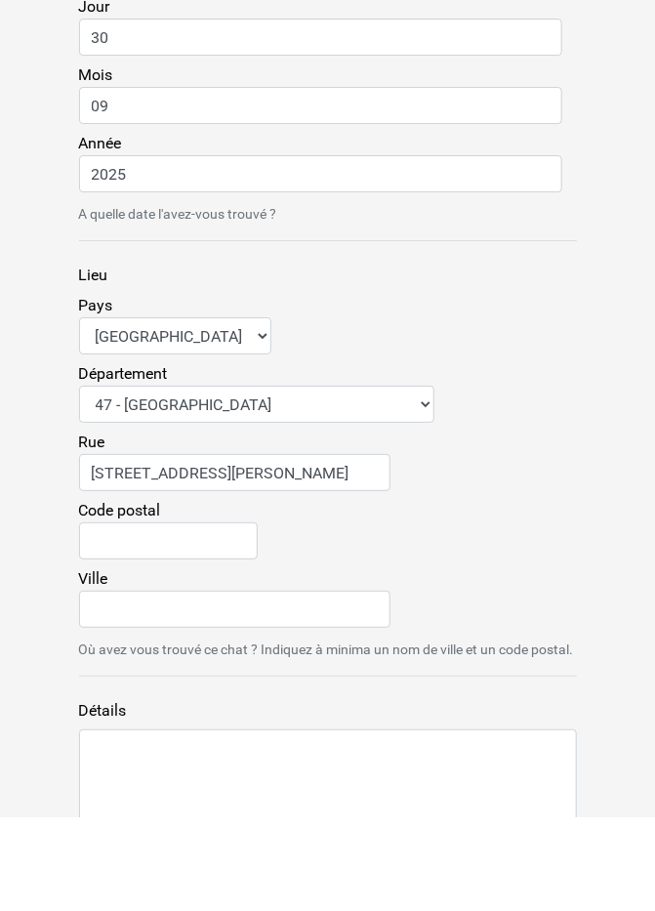
type input "47380"
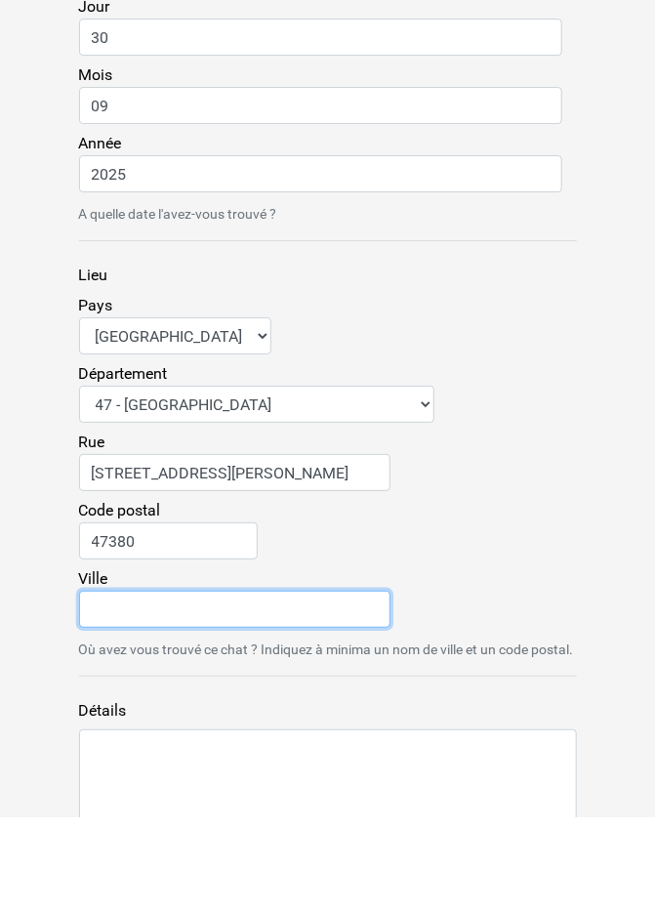
type input "Saint-Étienne-de-Fougères"
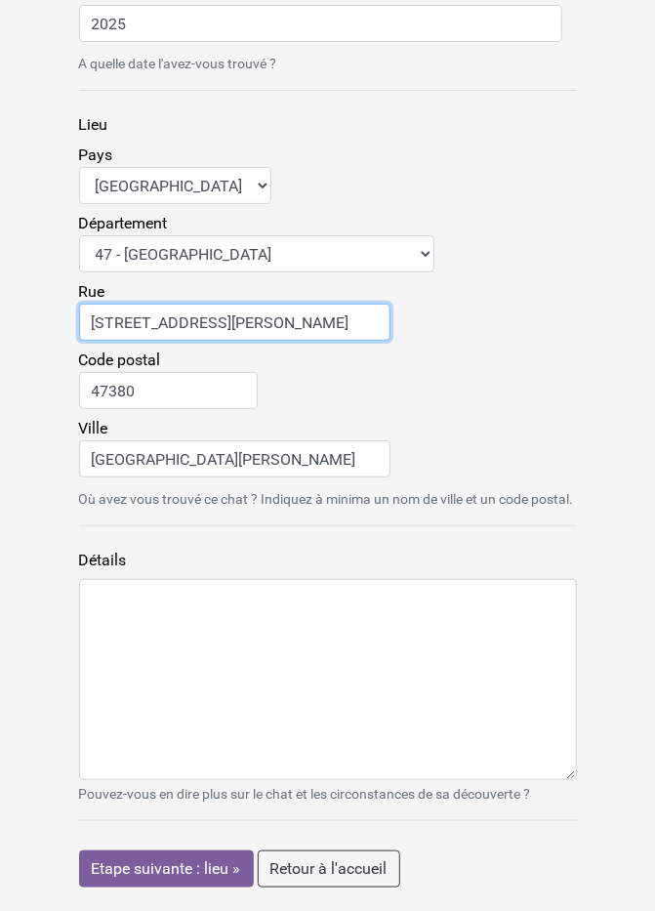
scroll to position [1978, 0]
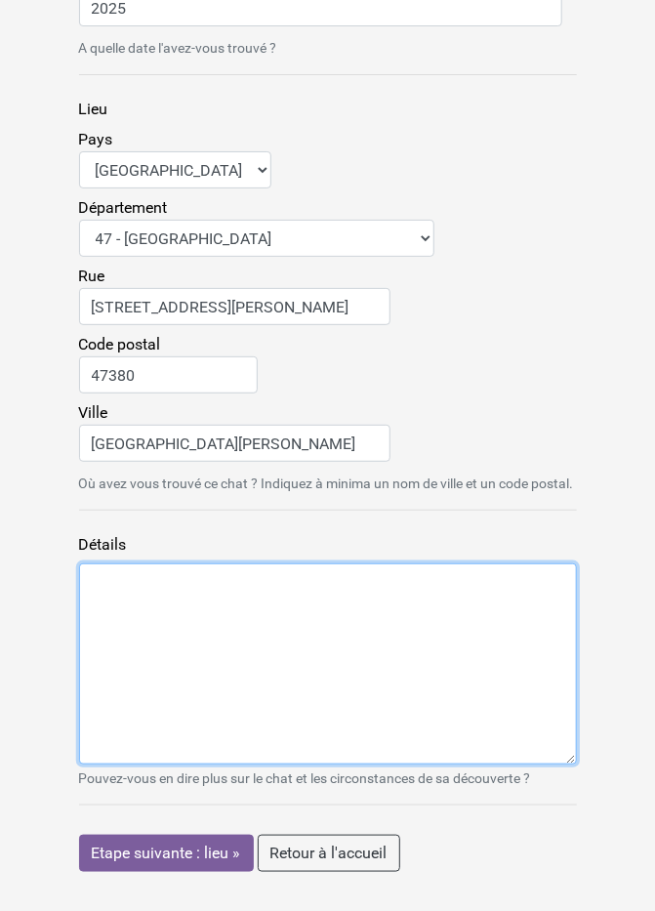
click at [114, 590] on textarea "Détails" at bounding box center [328, 663] width 498 height 201
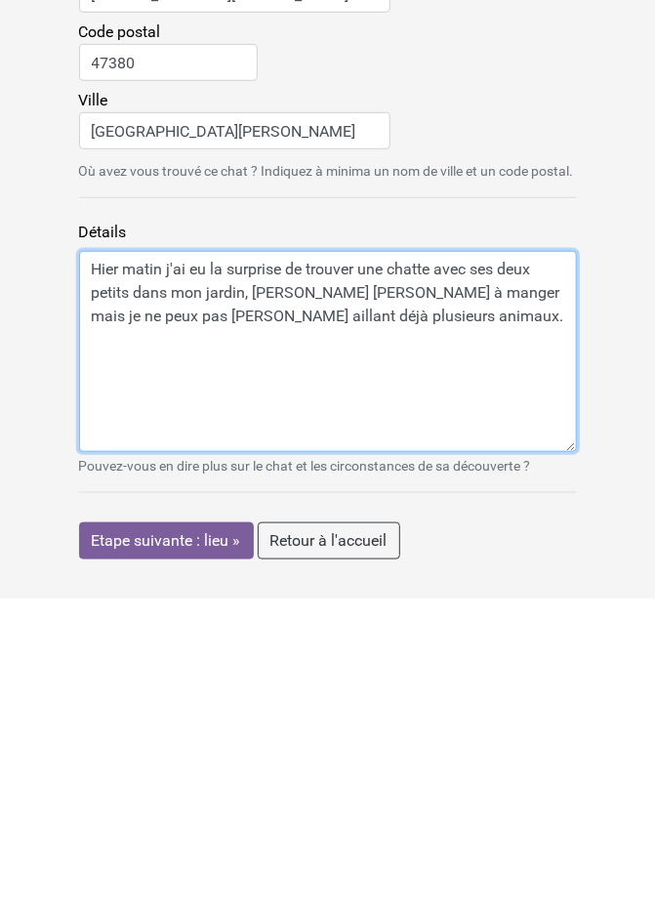
type textarea "Hier matin j'ai eu la surprise de trouver une chatte avec ses deux petits dans …"
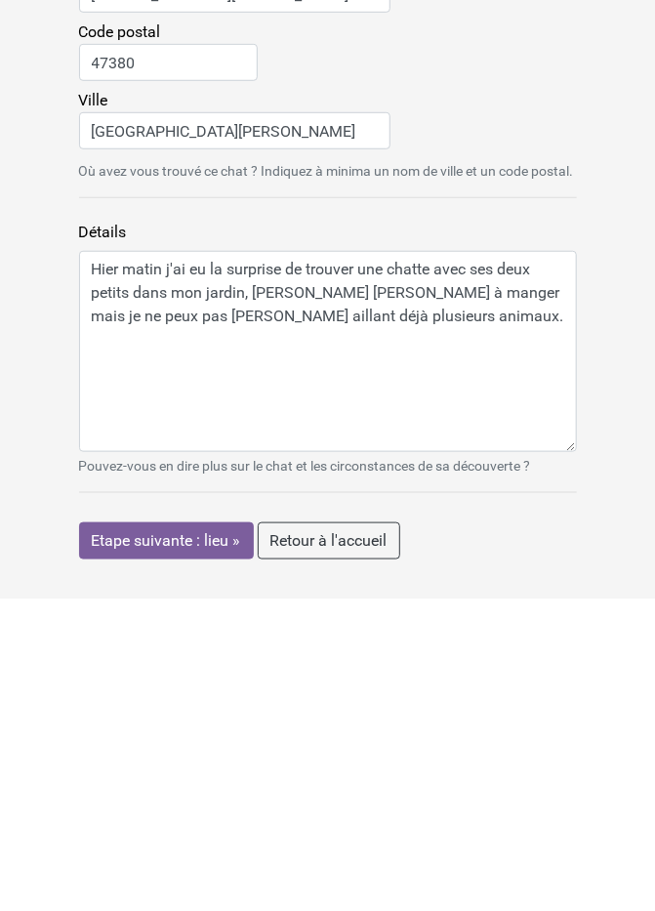
click at [164, 853] on input "Etape suivante : lieu »" at bounding box center [166, 853] width 175 height 37
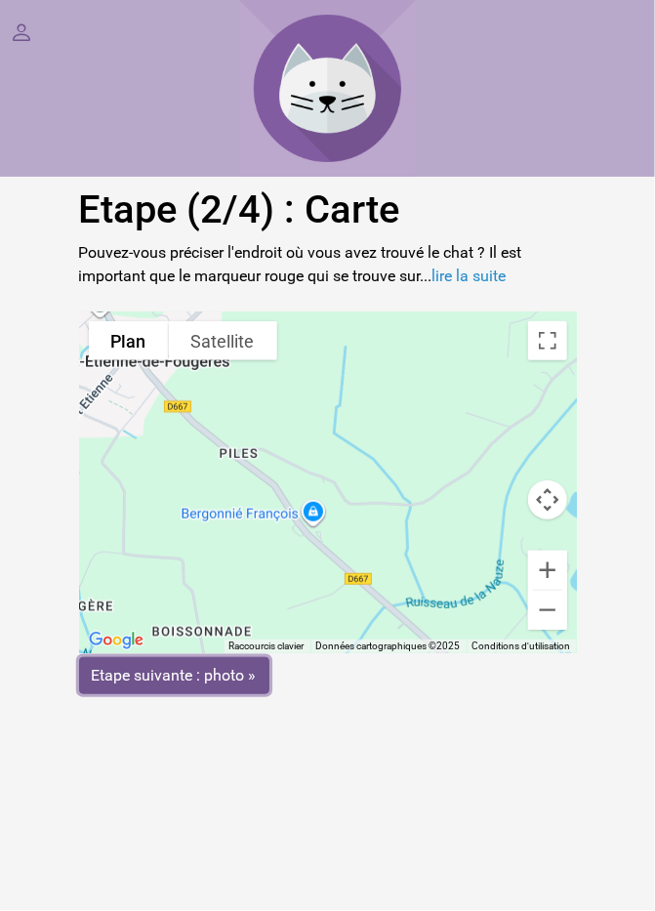
click at [188, 682] on input "Etape suivante : photo »" at bounding box center [174, 675] width 190 height 37
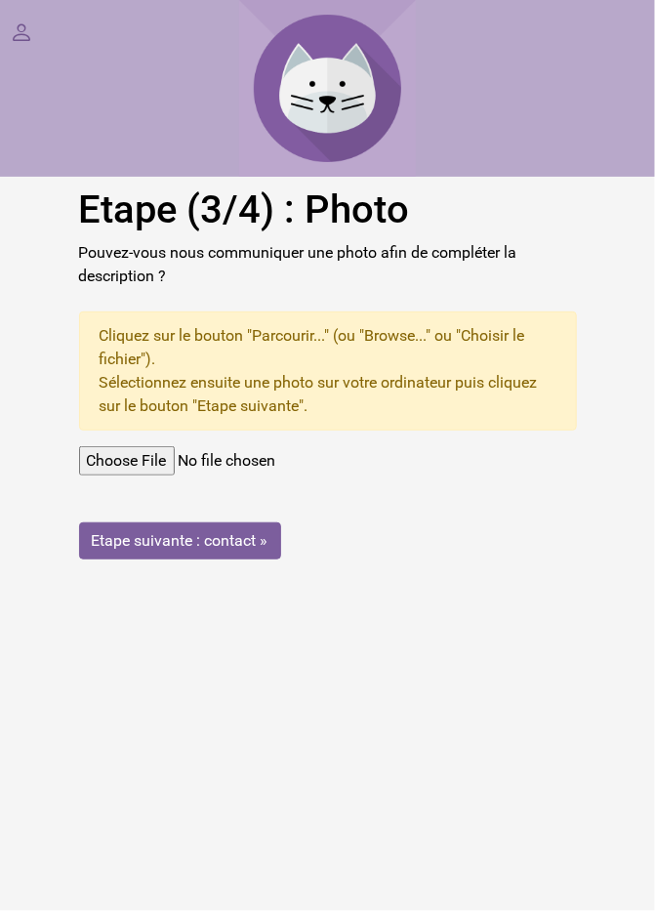
click at [148, 465] on input "file" at bounding box center [328, 460] width 498 height 29
click at [167, 465] on input "file" at bounding box center [328, 460] width 498 height 29
